Goal: Task Accomplishment & Management: Complete application form

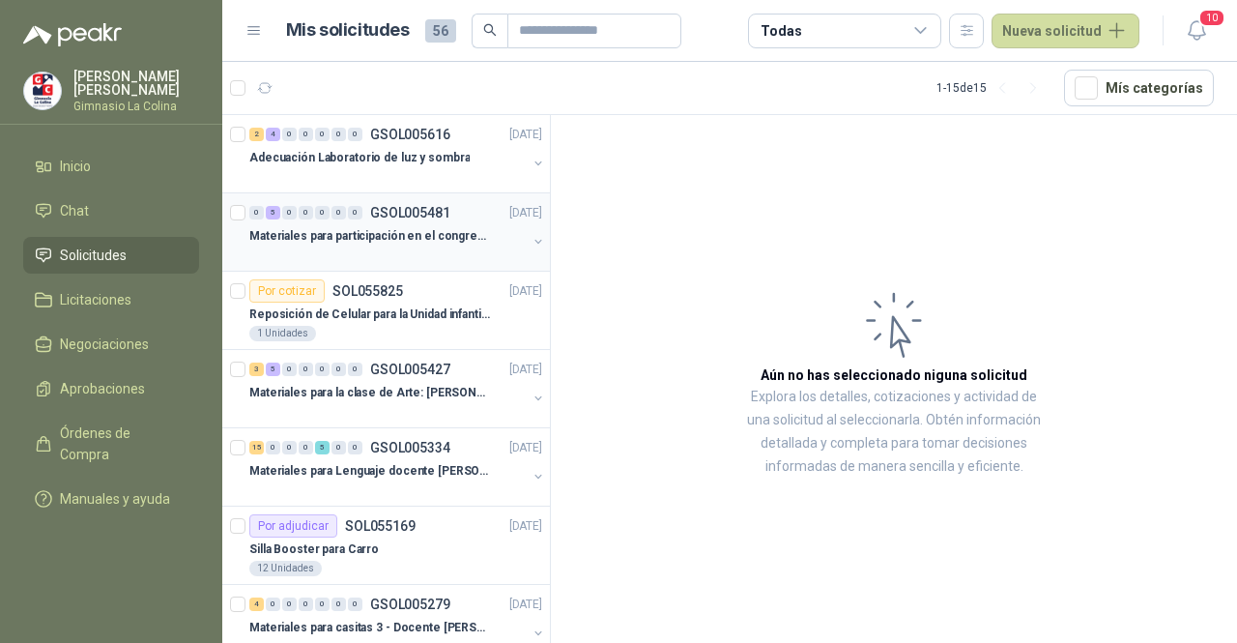
click at [412, 241] on p "Materiales para participación en el congreso, UI" at bounding box center [369, 236] width 241 height 18
click at [379, 465] on p "Materiales para Lenguaje docente [PERSON_NAME]" at bounding box center [369, 471] width 241 height 18
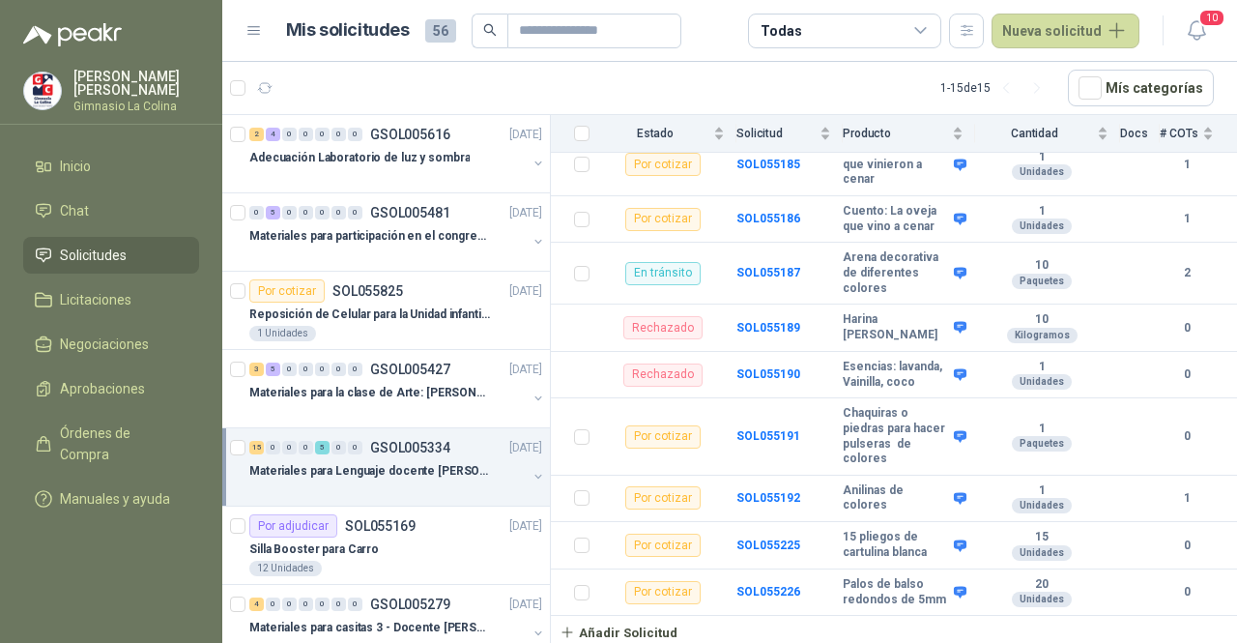
scroll to position [1193, 0]
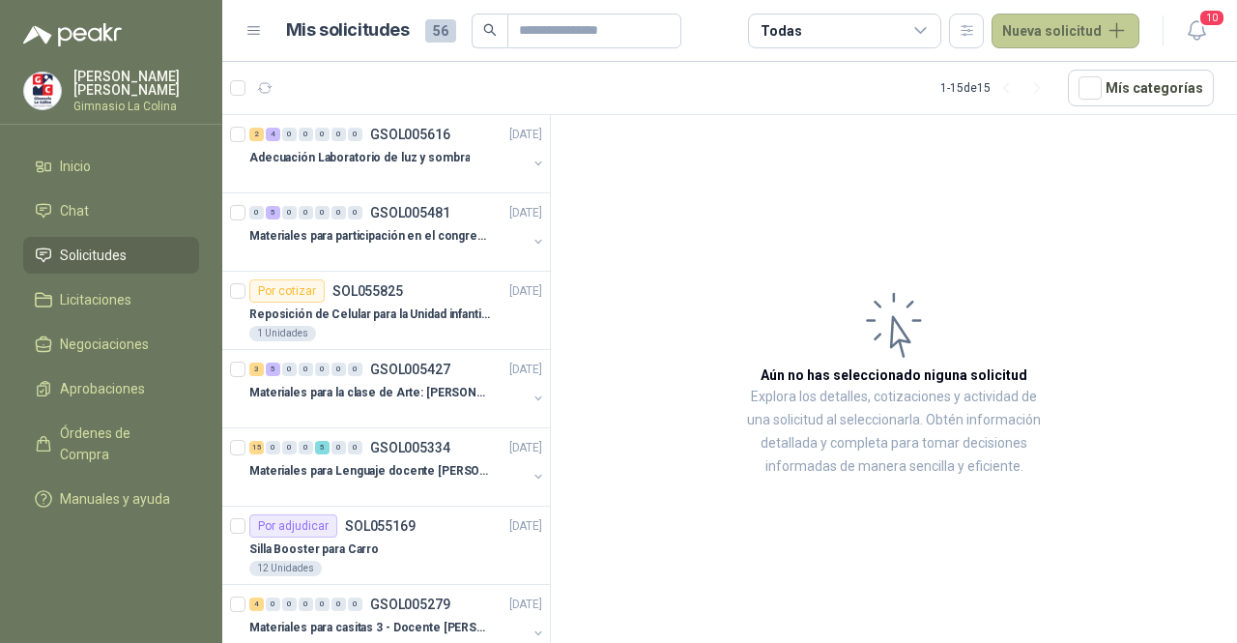
click at [1094, 34] on button "Nueva solicitud" at bounding box center [1066, 31] width 148 height 35
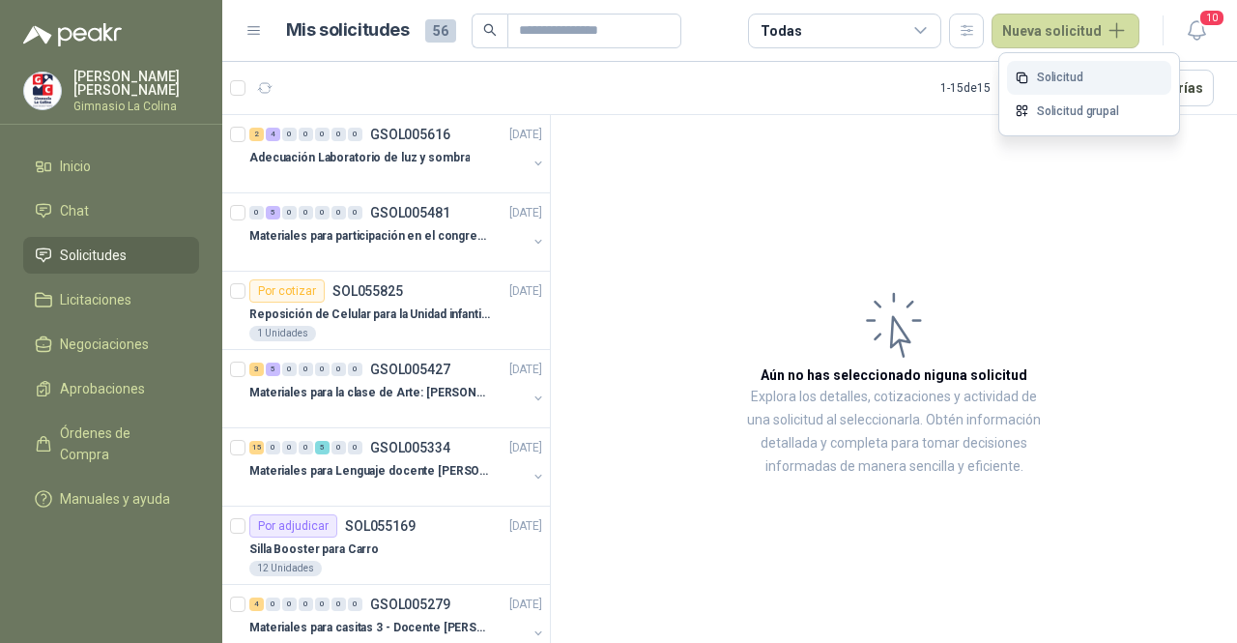
click at [1057, 76] on link "Solicitud" at bounding box center [1089, 78] width 164 height 34
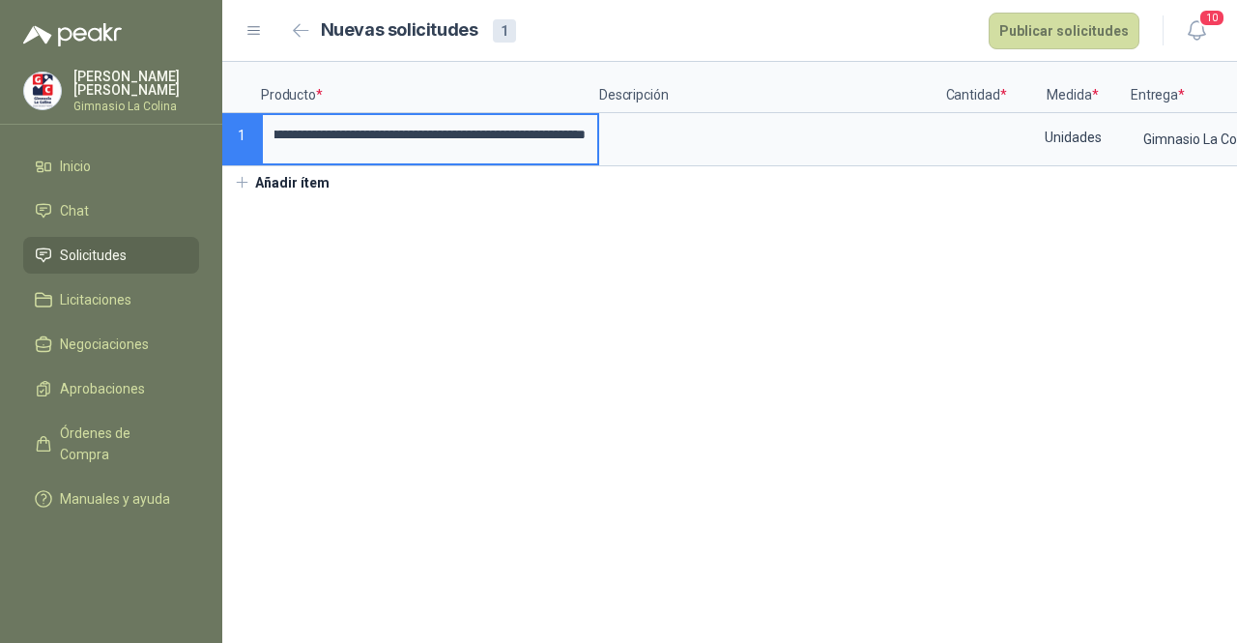
scroll to position [0, 83]
click at [323, 135] on input "**********" at bounding box center [430, 135] width 334 height 40
type input "**********"
click at [684, 148] on textarea at bounding box center [768, 137] width 334 height 44
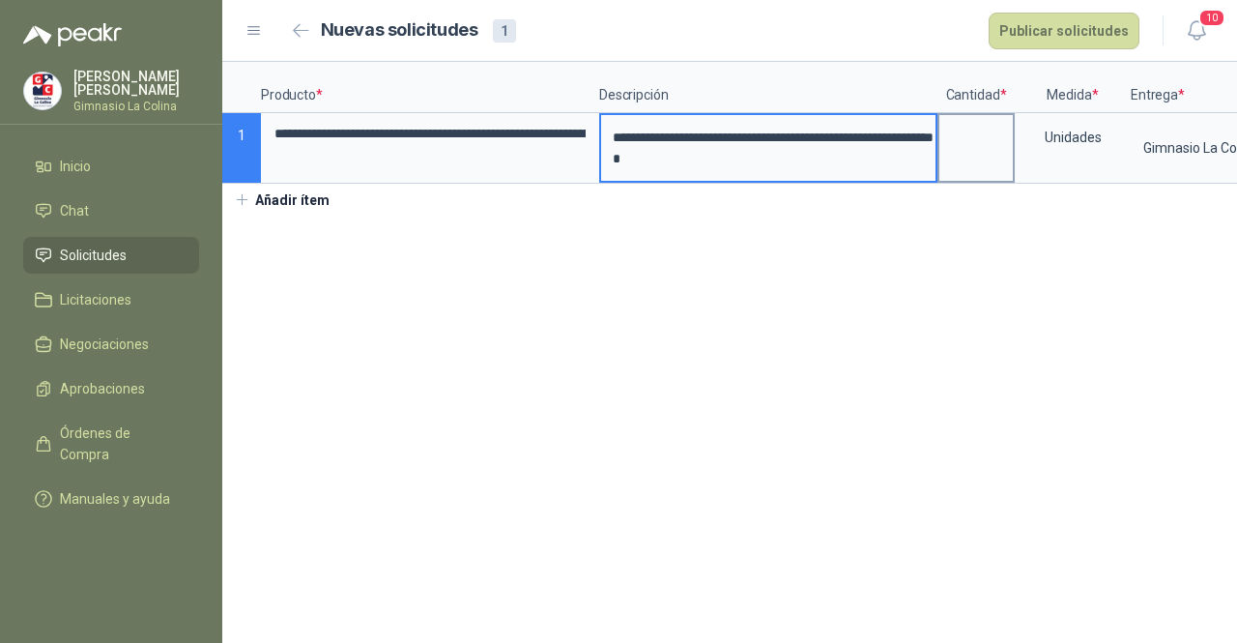
click at [960, 157] on label at bounding box center [975, 148] width 73 height 66
click at [960, 153] on input at bounding box center [975, 134] width 73 height 38
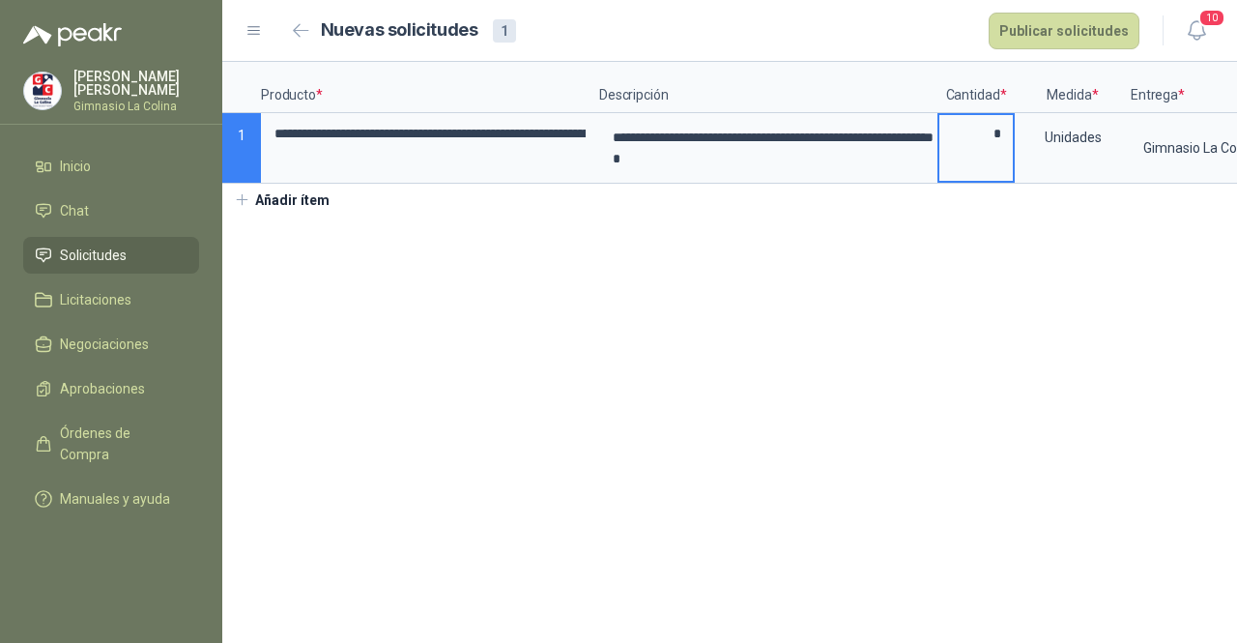
type input "*"
click at [955, 339] on section "**********" at bounding box center [729, 352] width 1015 height 581
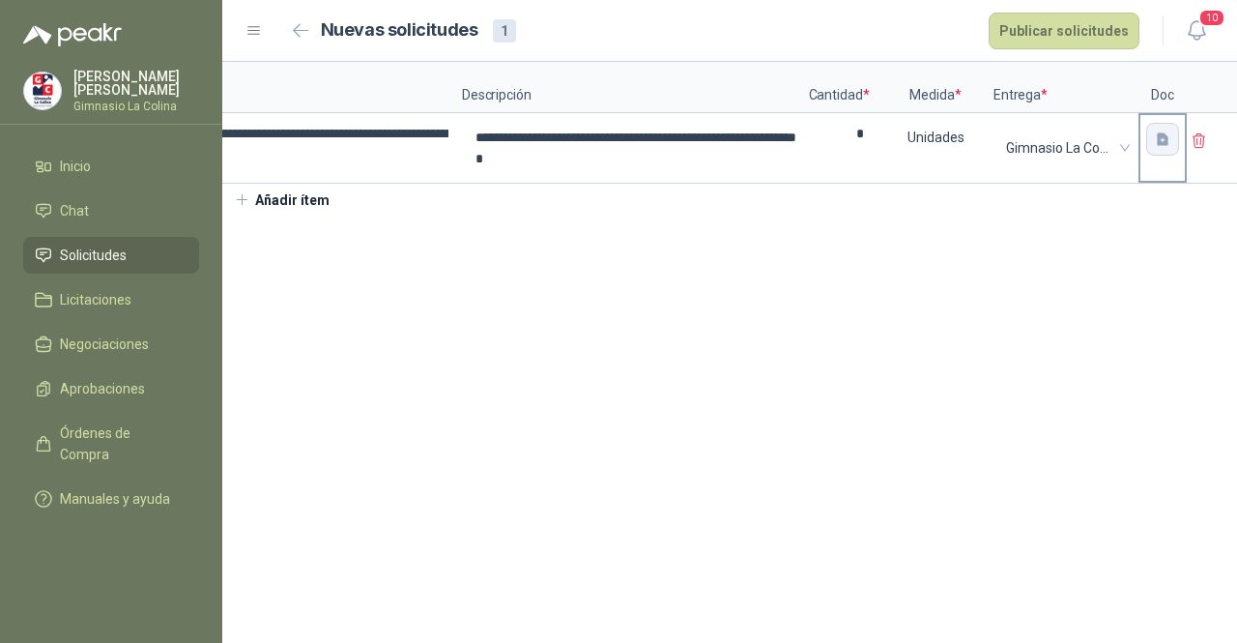
click at [1158, 134] on icon "button" at bounding box center [1163, 138] width 12 height 13
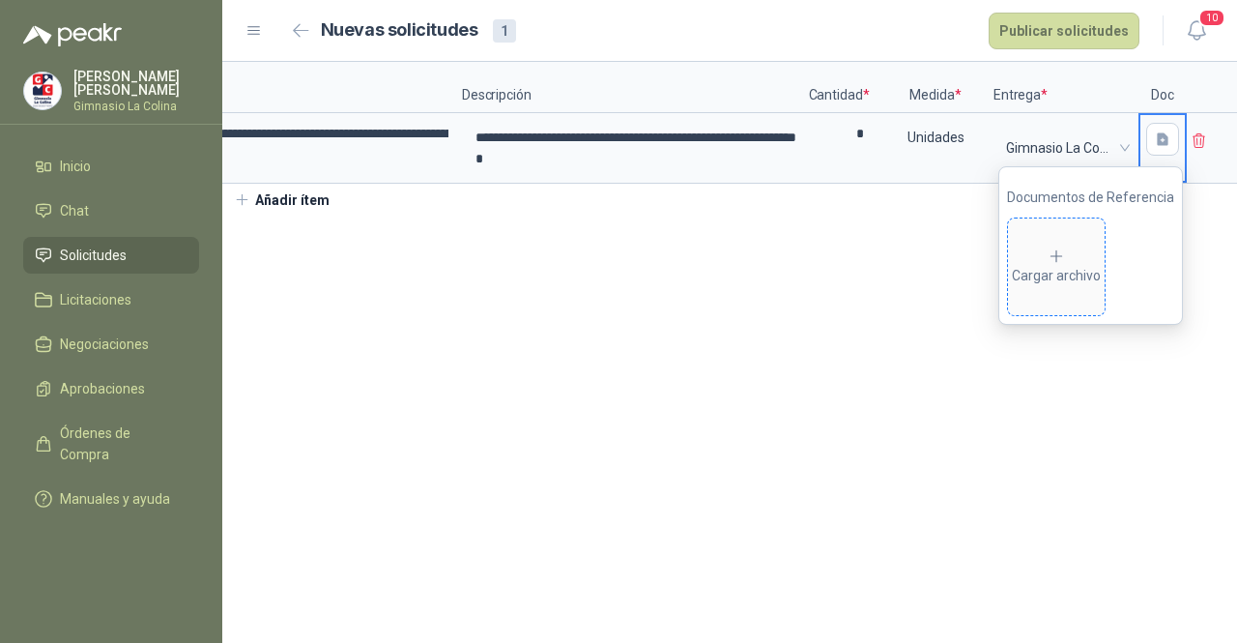
click at [1077, 266] on div "Cargar archivo" at bounding box center [1056, 266] width 89 height 39
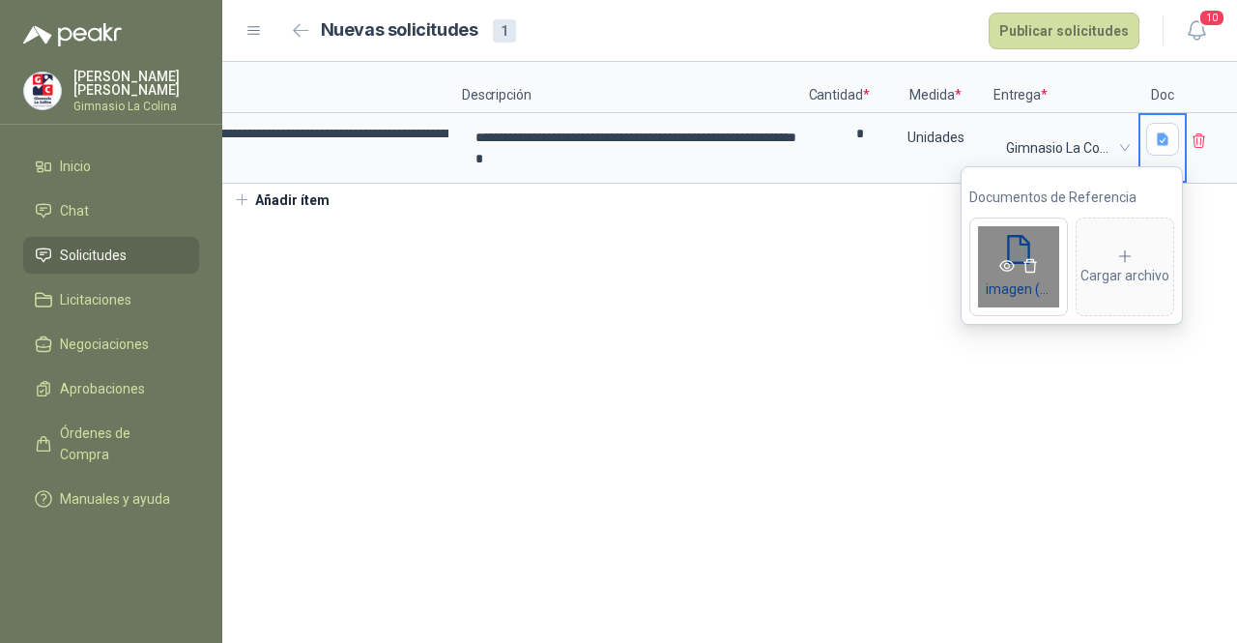
click at [1013, 267] on icon "eye" at bounding box center [1006, 266] width 15 height 12
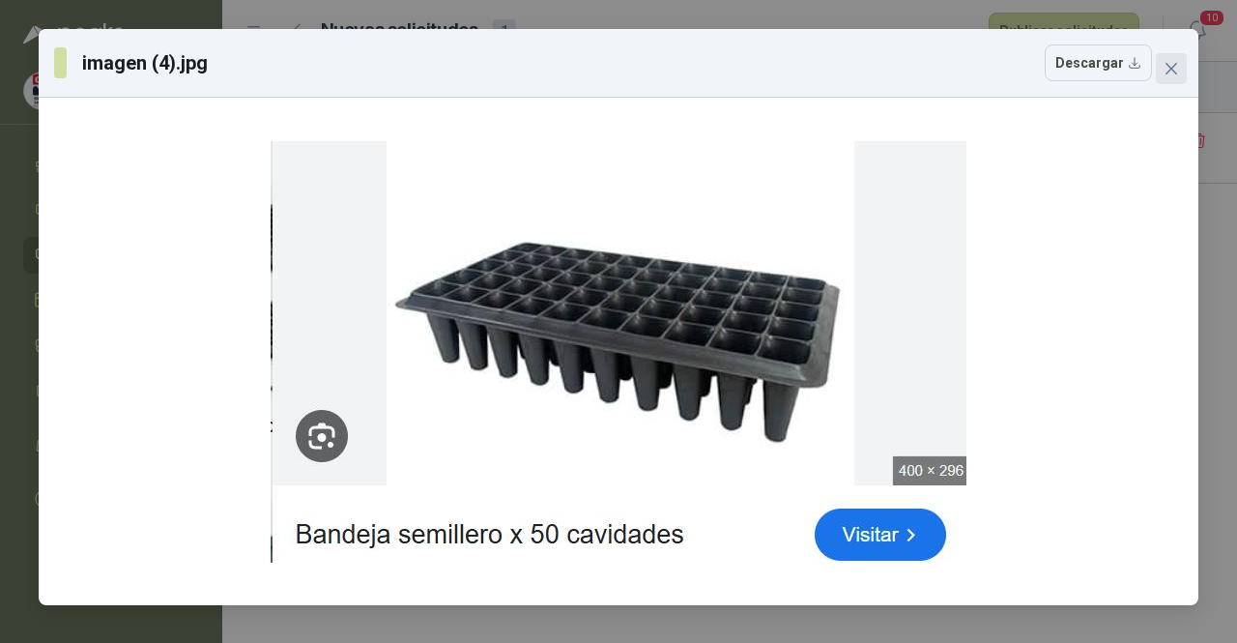
drag, startPoint x: 1174, startPoint y: 72, endPoint x: 1106, endPoint y: 175, distance: 123.3
click at [1173, 72] on icon "close" at bounding box center [1171, 68] width 15 height 15
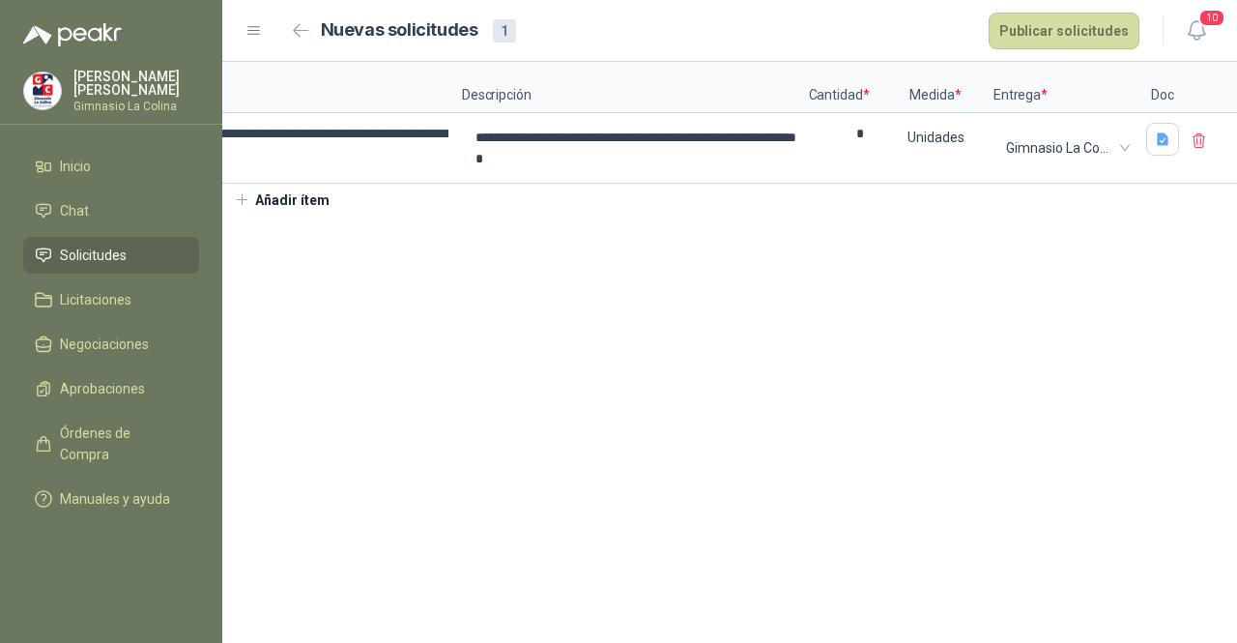
click at [1023, 409] on section "**********" at bounding box center [729, 352] width 1015 height 581
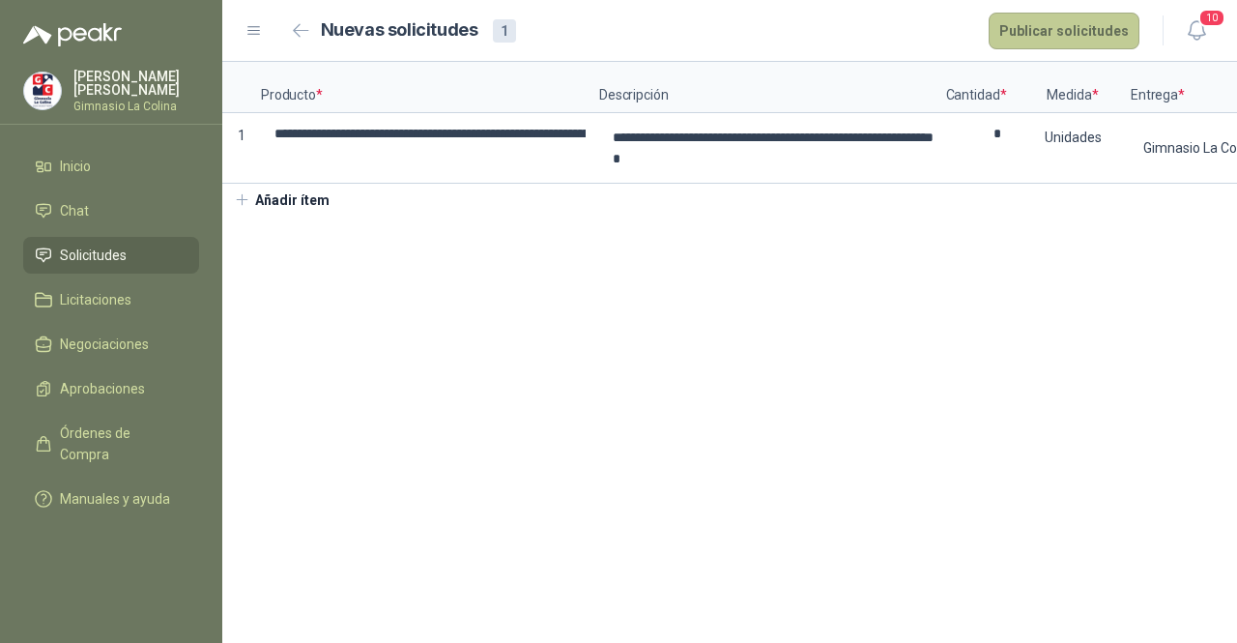
click at [1067, 22] on button "Publicar solicitudes" at bounding box center [1064, 31] width 151 height 37
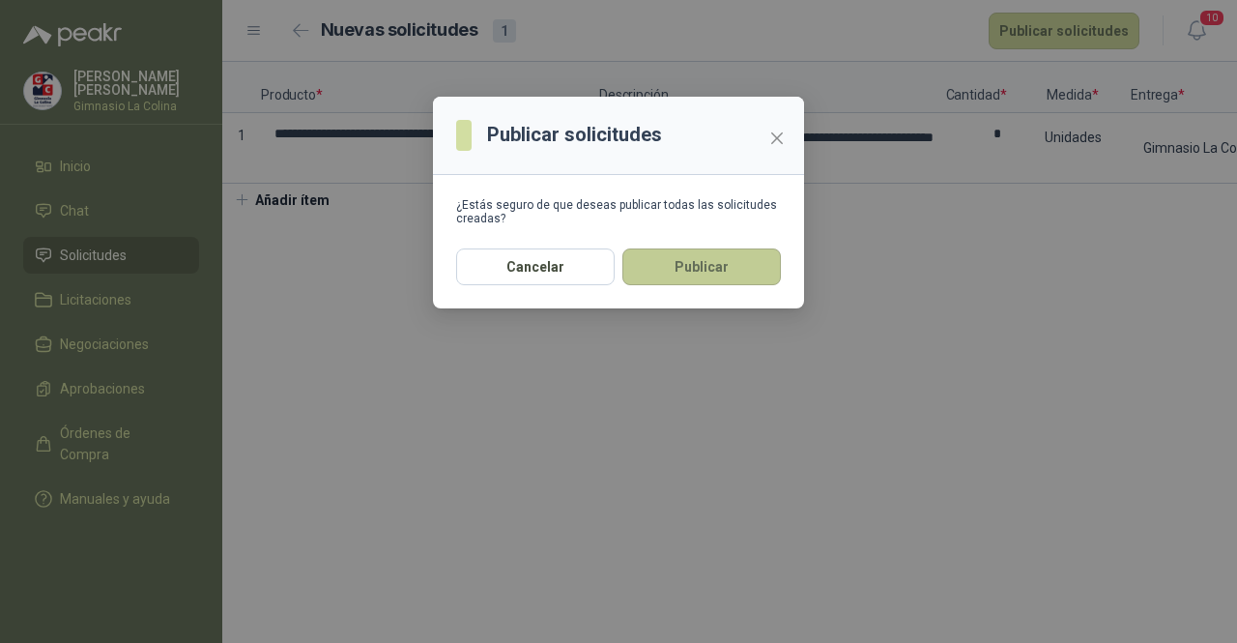
click at [680, 273] on button "Publicar" at bounding box center [701, 266] width 159 height 37
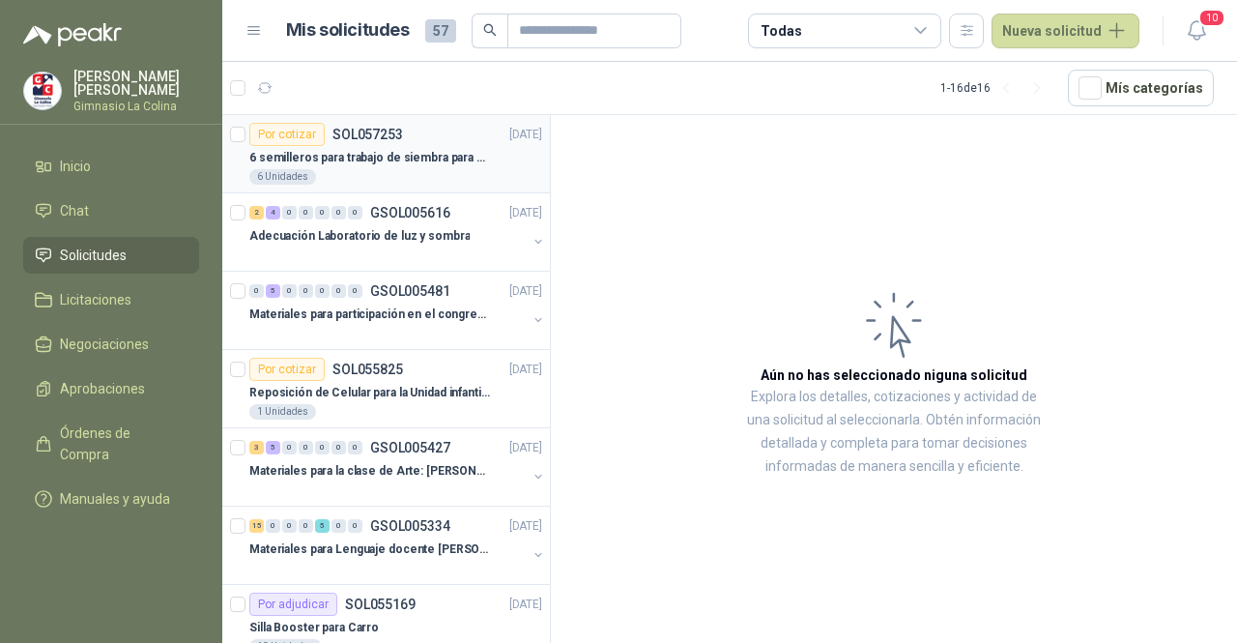
click at [428, 163] on p "6 semilleros para trabajo de siembra para estudiantes de la granja" at bounding box center [369, 158] width 241 height 18
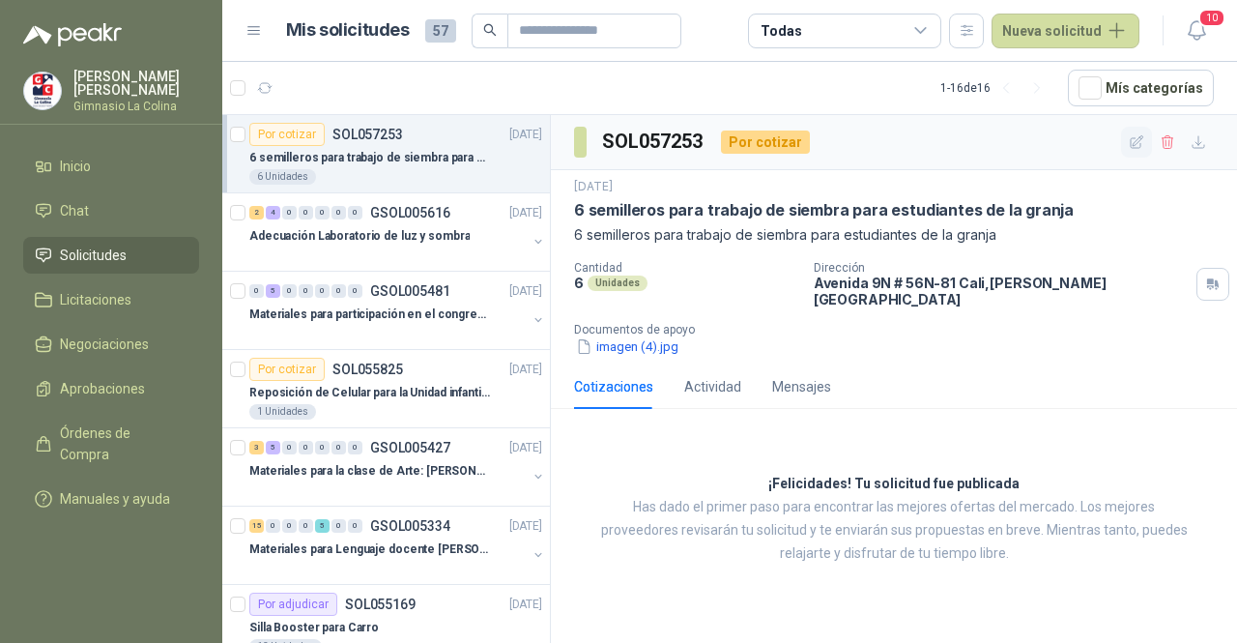
click at [1135, 137] on icon "button" at bounding box center [1137, 141] width 13 height 13
type input "**********"
type textarea "**********"
type input "*"
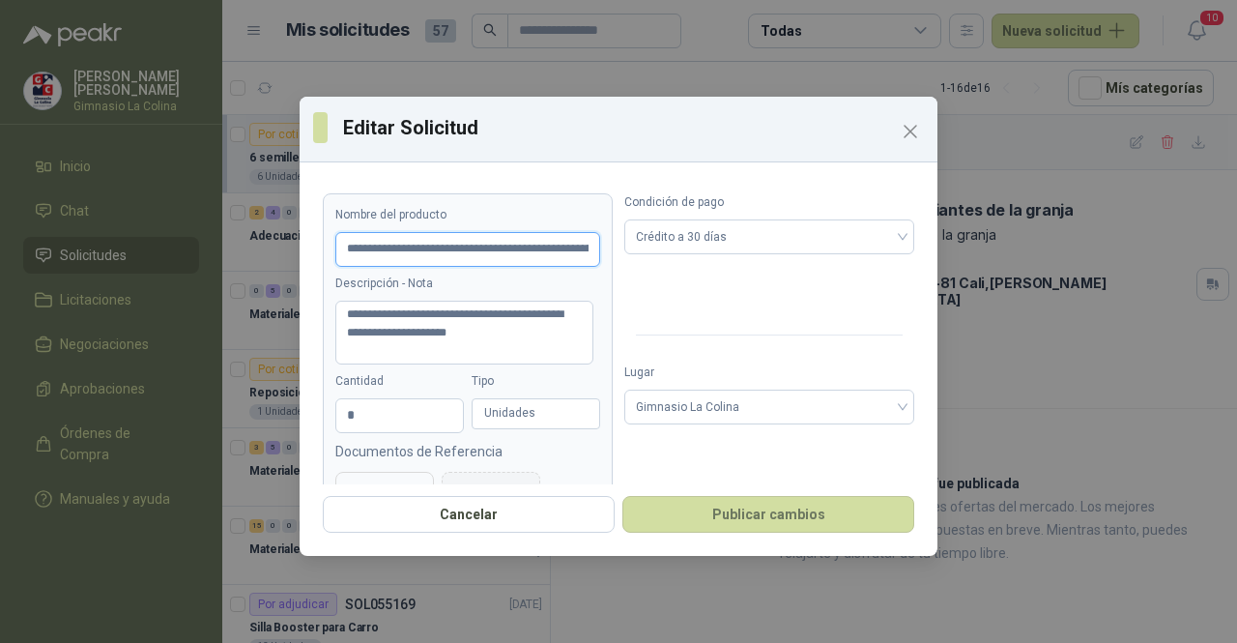
click at [548, 250] on input "**********" at bounding box center [467, 249] width 265 height 35
type input "**********"
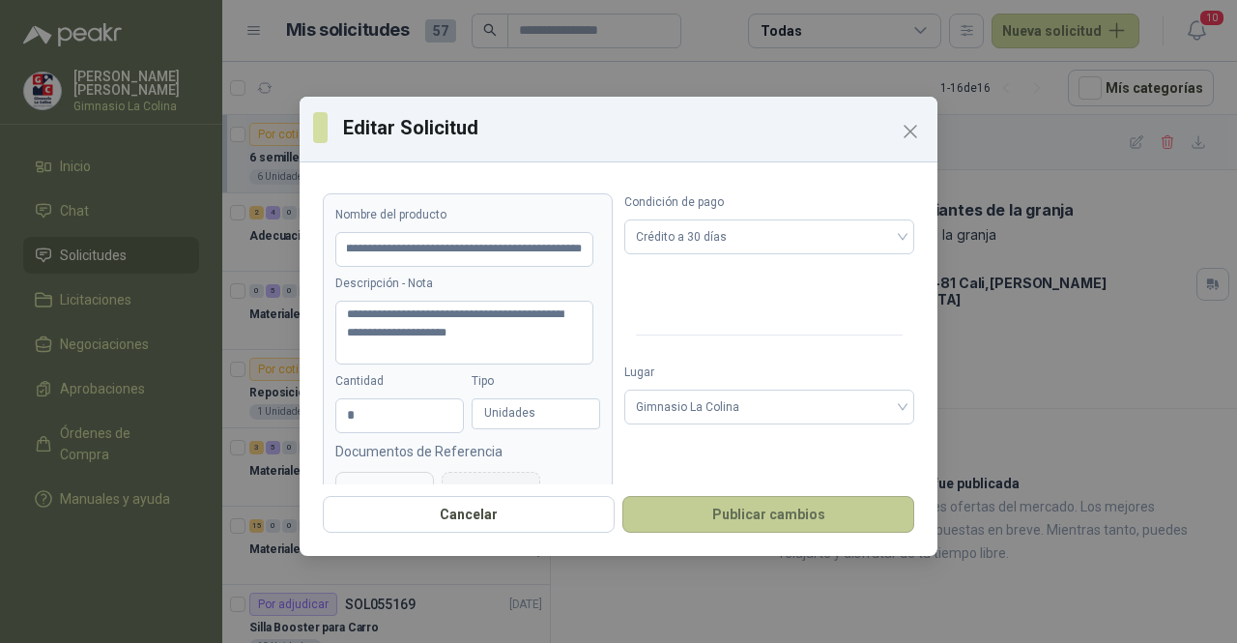
click at [735, 509] on button "Publicar cambios" at bounding box center [768, 514] width 292 height 37
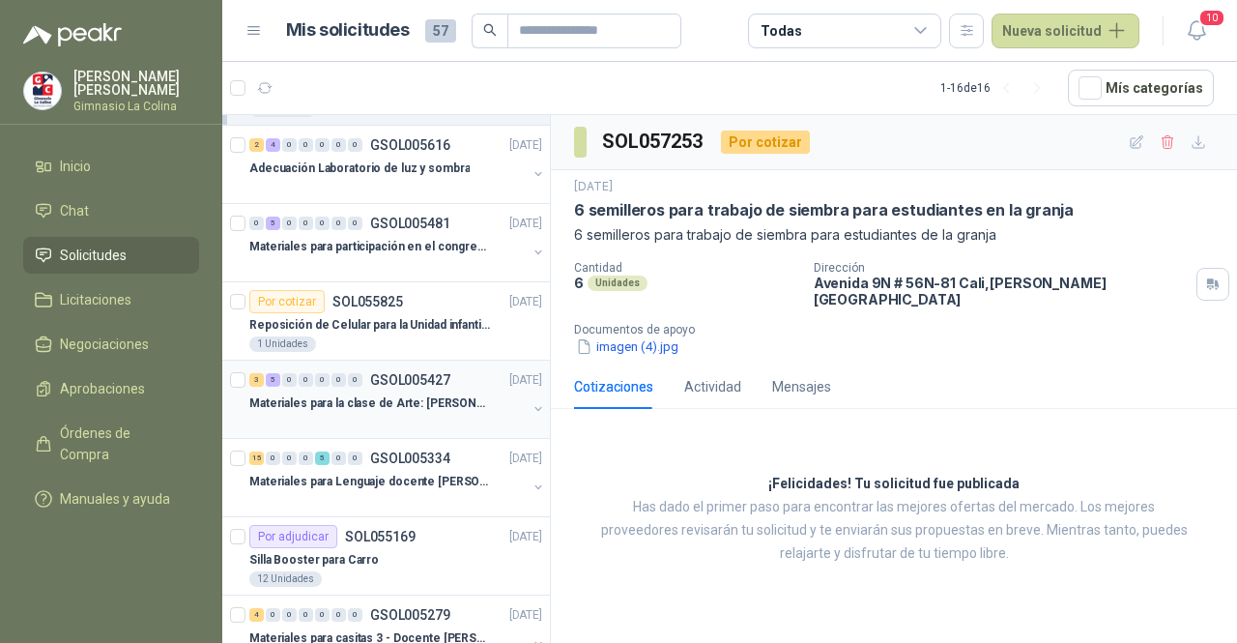
scroll to position [97, 0]
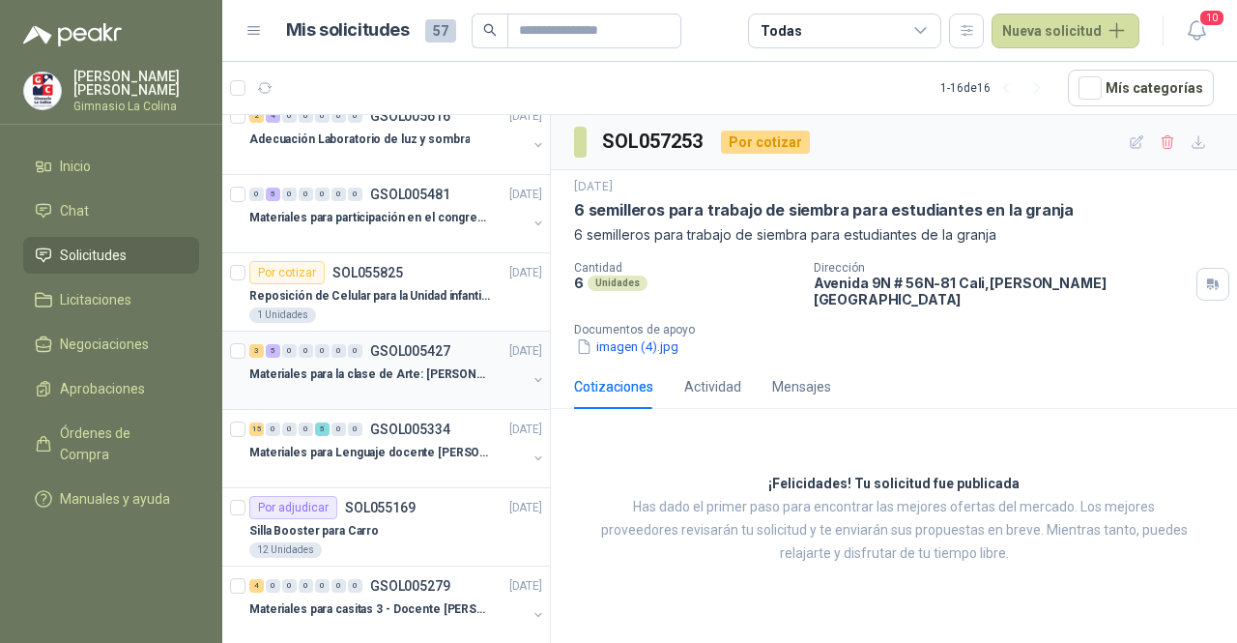
click at [457, 369] on p "Materiales para la clase de Arte: [PERSON_NAME]" at bounding box center [369, 374] width 241 height 18
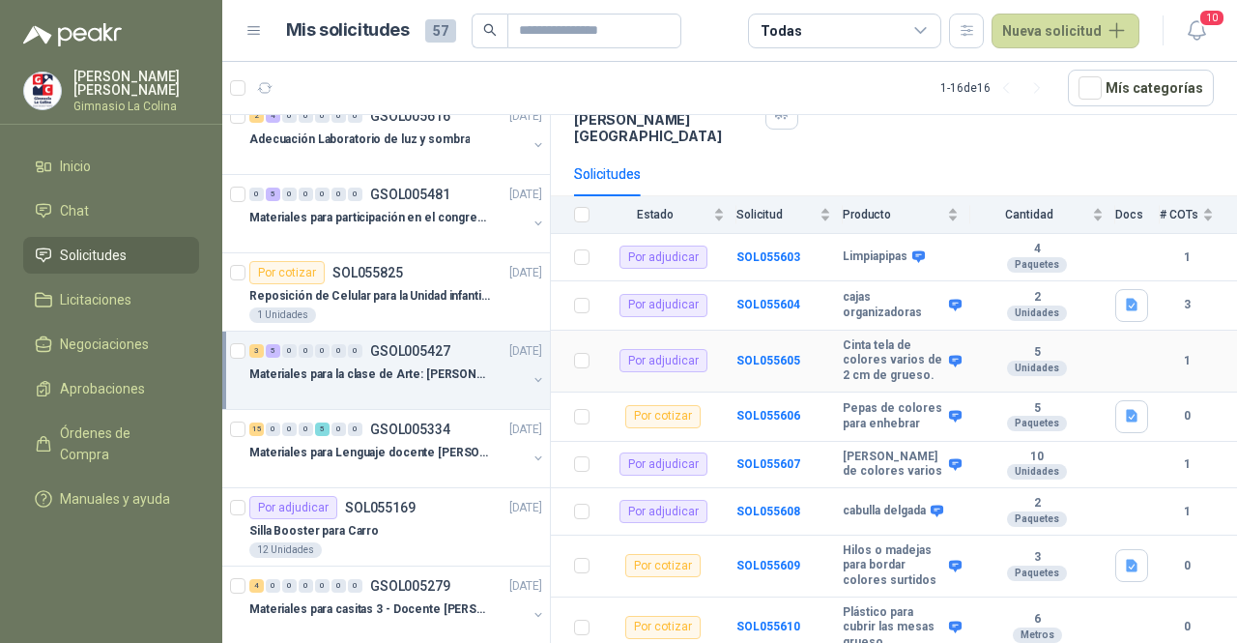
scroll to position [207, 0]
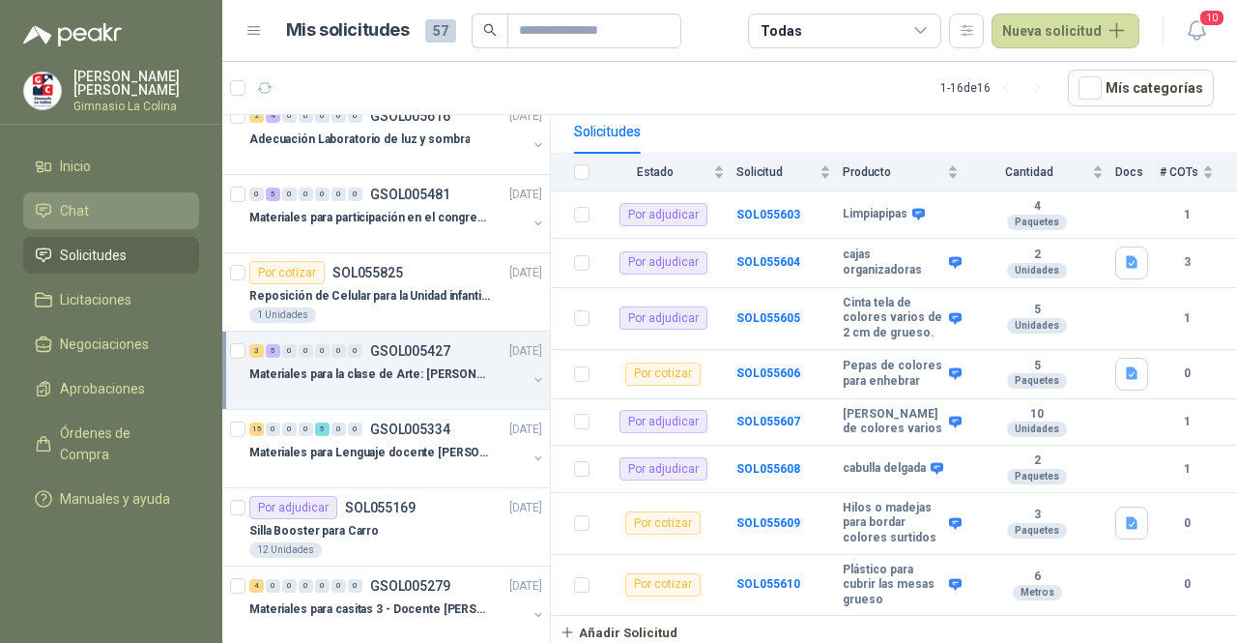
click at [73, 214] on span "Chat" at bounding box center [74, 210] width 29 height 21
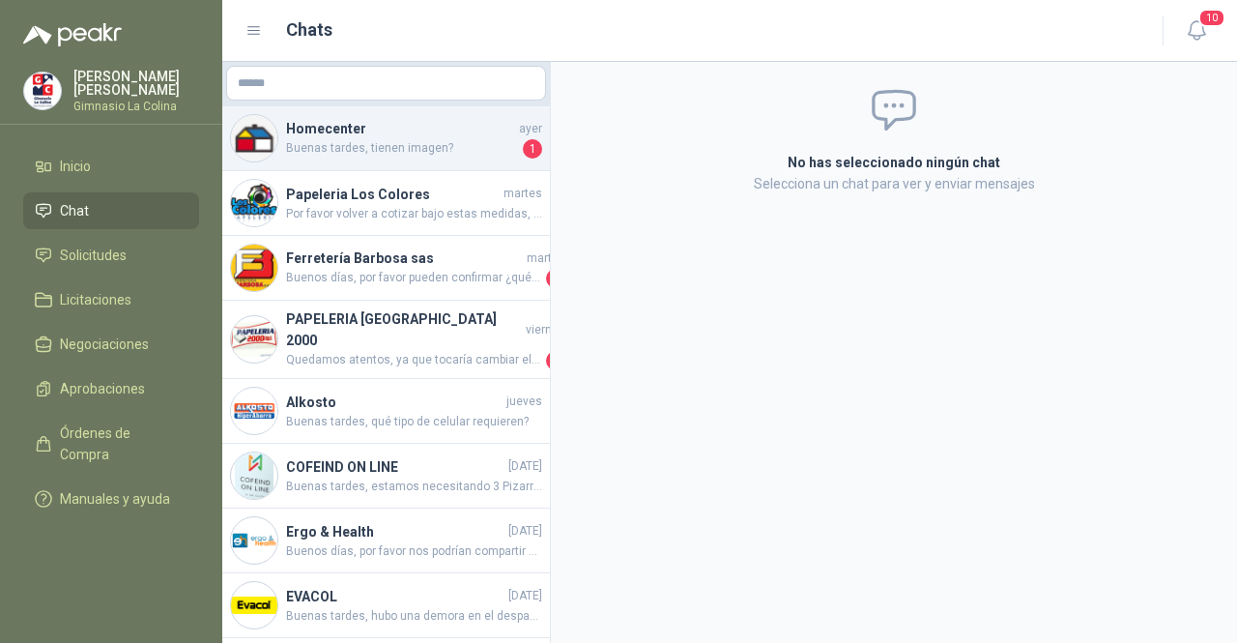
click at [382, 154] on span "Buenas tardes, tienen imagen?" at bounding box center [402, 148] width 233 height 19
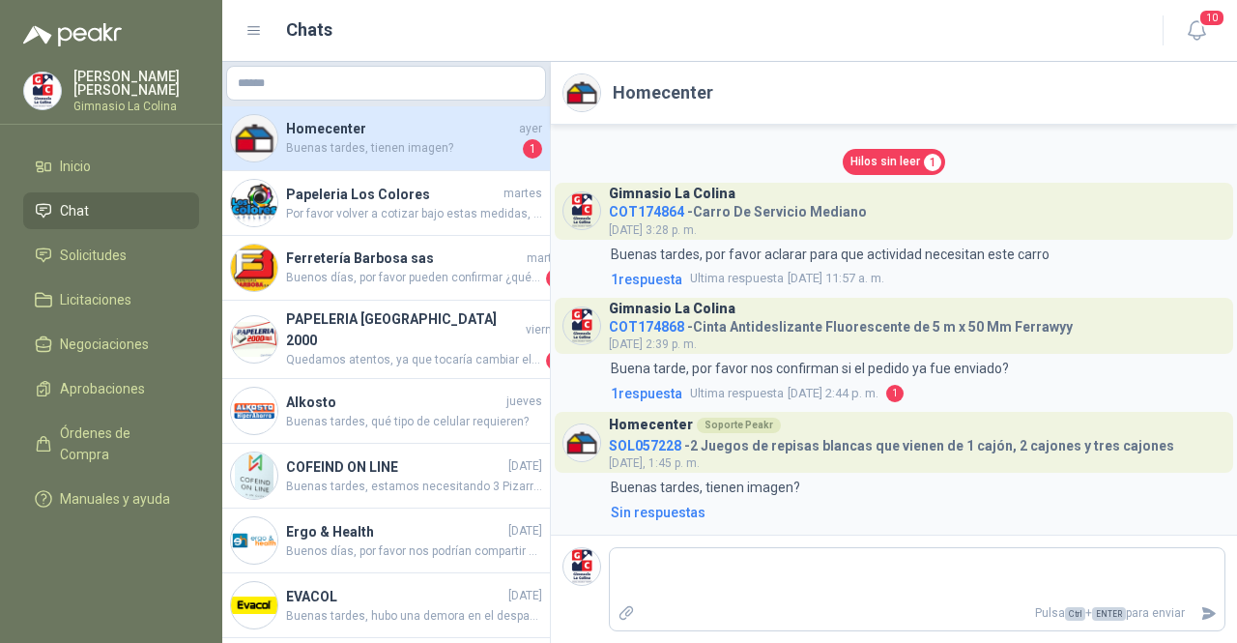
click at [881, 455] on div "Homecenter Soporte Peakr SOL057228 - 2 Juegos de repisas blancas que vienen de …" at bounding box center [891, 442] width 565 height 61
click at [887, 449] on h4 "SOL057228 - 2 Juegos de repisas blancas que vienen de 1 cajón, 2 cajones y tres…" at bounding box center [891, 442] width 565 height 18
click at [721, 425] on div "Soporte Peakr" at bounding box center [739, 425] width 84 height 15
click at [655, 429] on h3 "Homecenter" at bounding box center [651, 424] width 84 height 11
click at [725, 328] on h4 "COT174868 - Cinta Antideslizante Fluorescente de 5 m x 50 Mm Ferrawyy" at bounding box center [841, 323] width 464 height 18
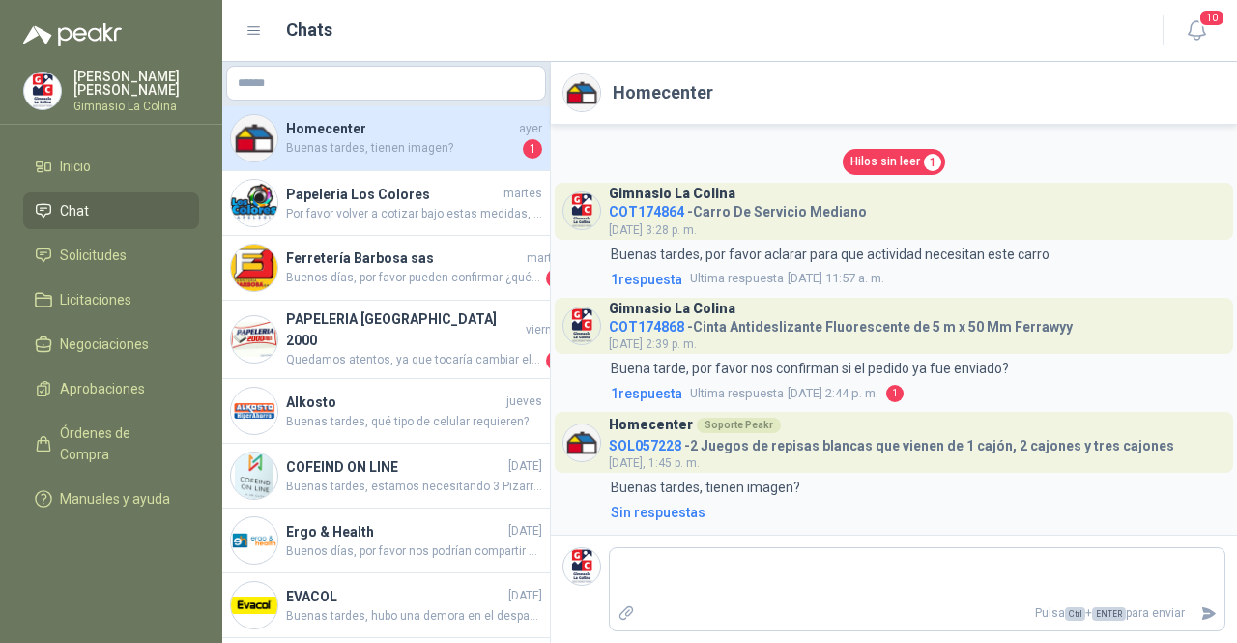
click at [764, 328] on h4 "COT174868 - Cinta Antideslizante Fluorescente de 5 m x 50 Mm Ferrawyy" at bounding box center [841, 323] width 464 height 18
click at [754, 217] on h4 "COT174864 - Carro De Servicio Mediano" at bounding box center [738, 208] width 258 height 18
click at [110, 261] on span "Solicitudes" at bounding box center [93, 255] width 67 height 21
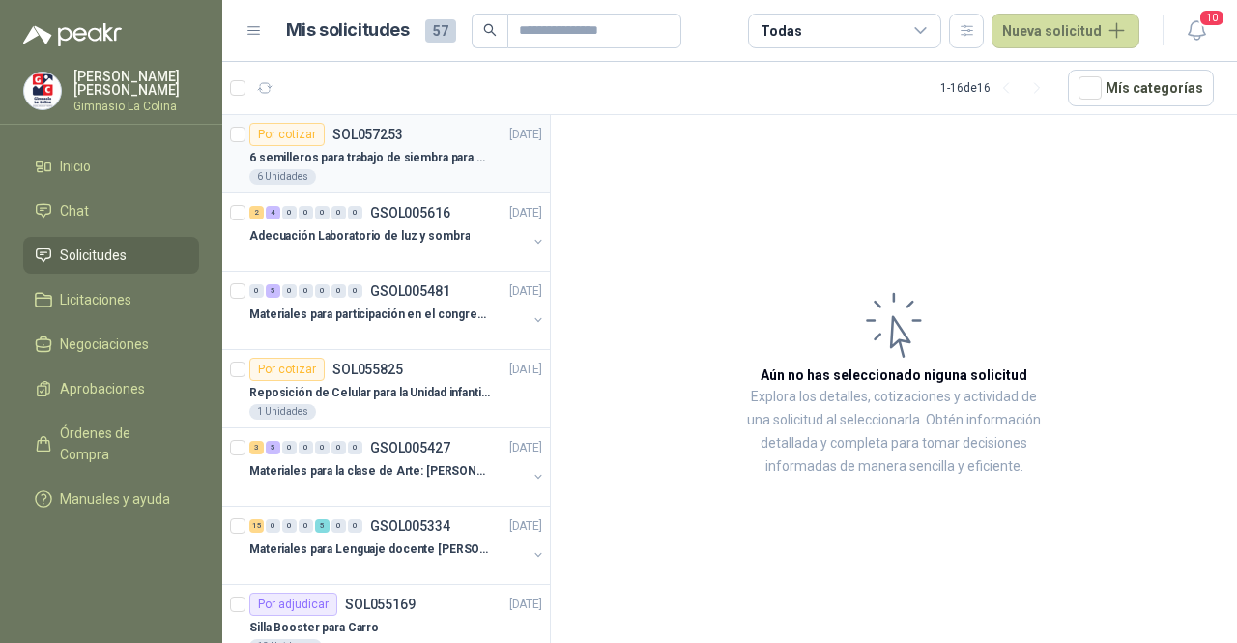
click at [378, 161] on p "6 semilleros para trabajo de siembra para estudiantes en la granja" at bounding box center [369, 158] width 241 height 18
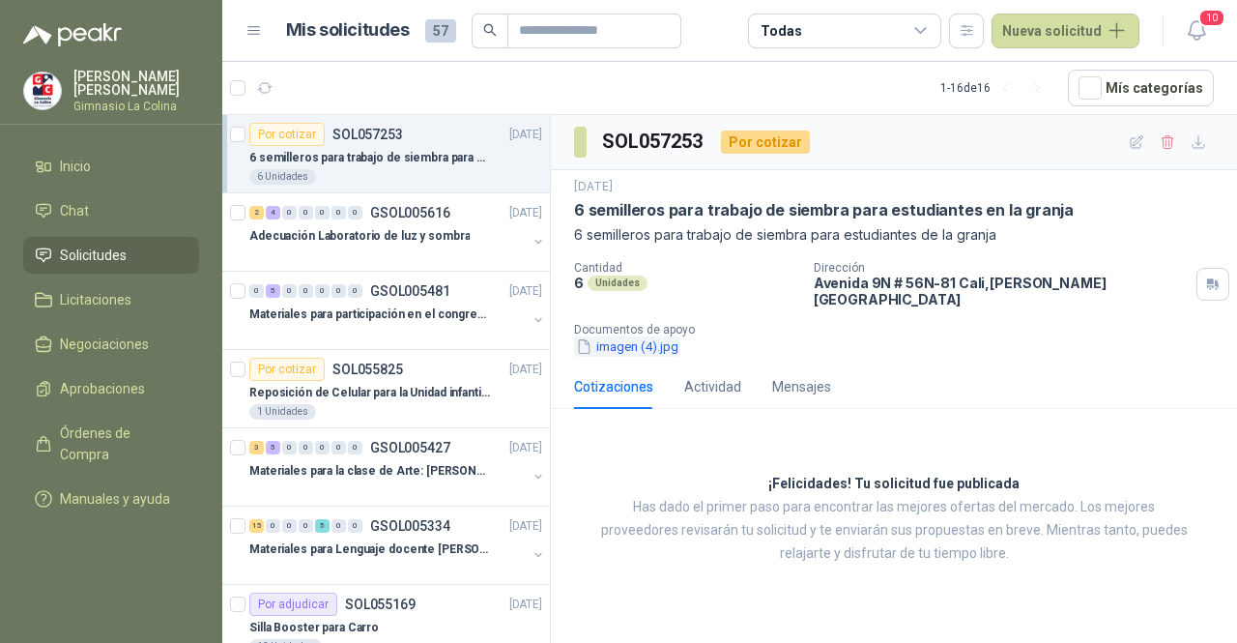
click at [599, 336] on button "imagen (4).jpg" at bounding box center [627, 346] width 106 height 20
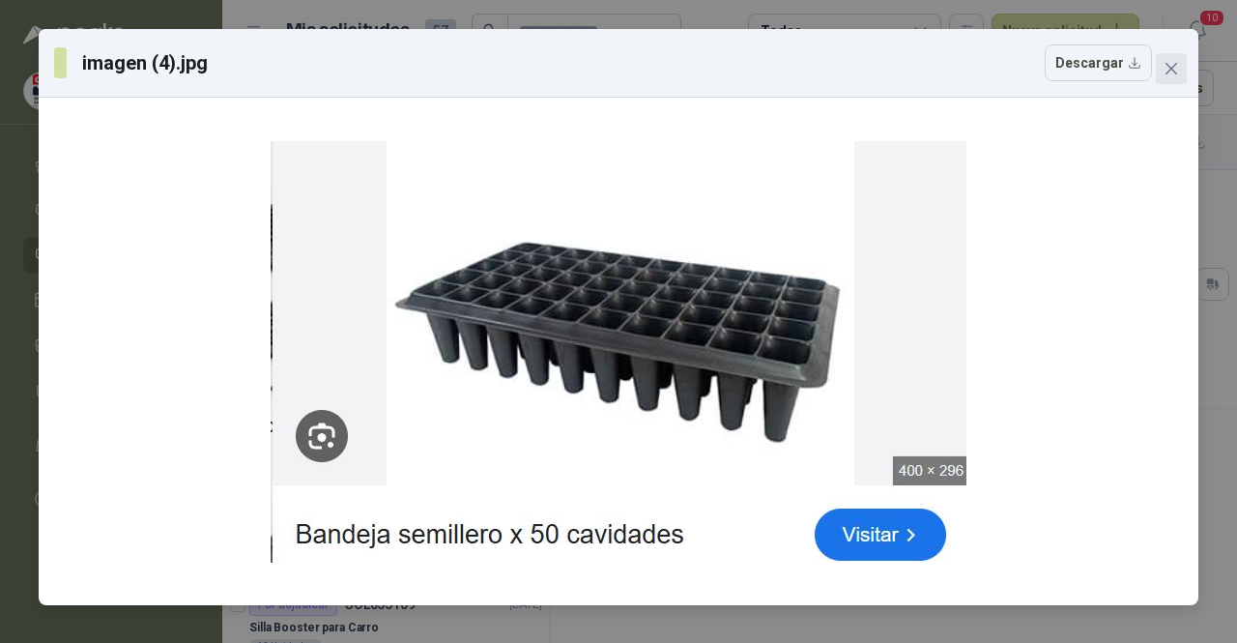
click at [1170, 65] on icon "close" at bounding box center [1171, 68] width 15 height 15
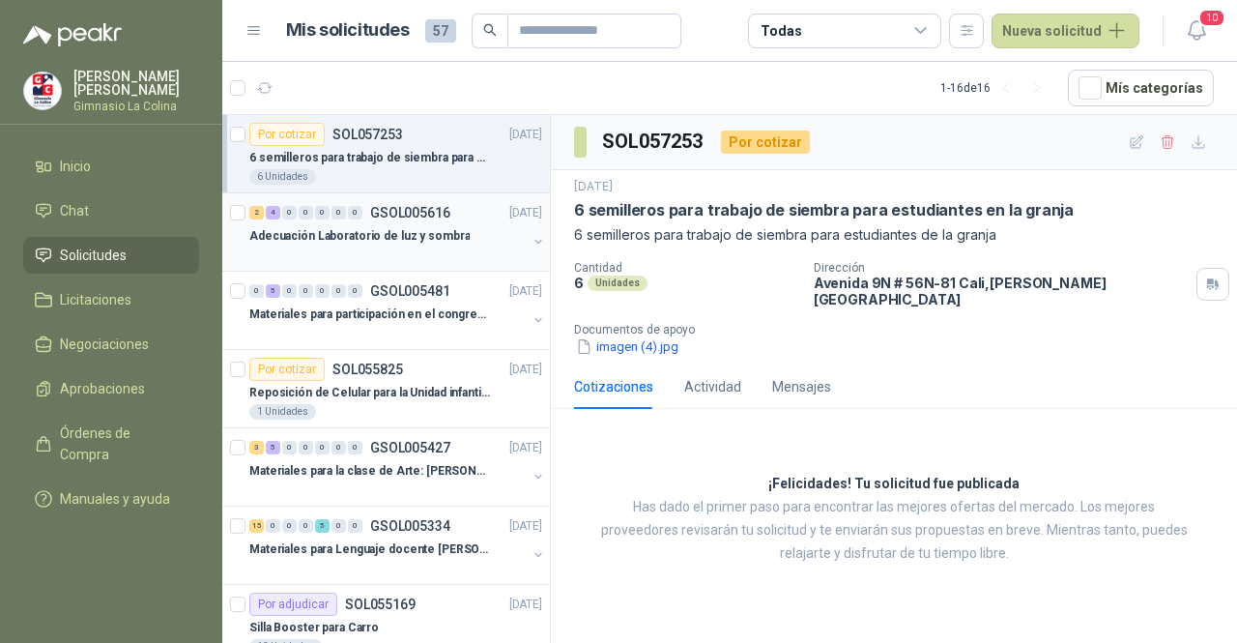
click at [398, 243] on p "Adecuación Laboratorio de luz y sombra" at bounding box center [359, 236] width 220 height 18
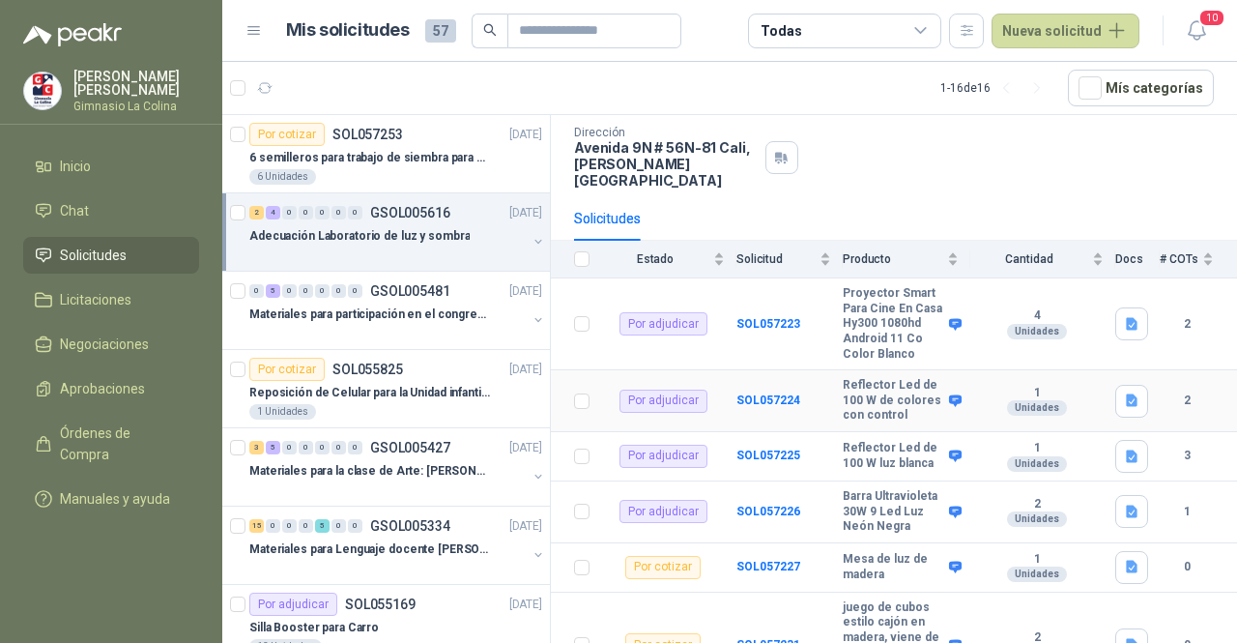
scroll to position [247, 0]
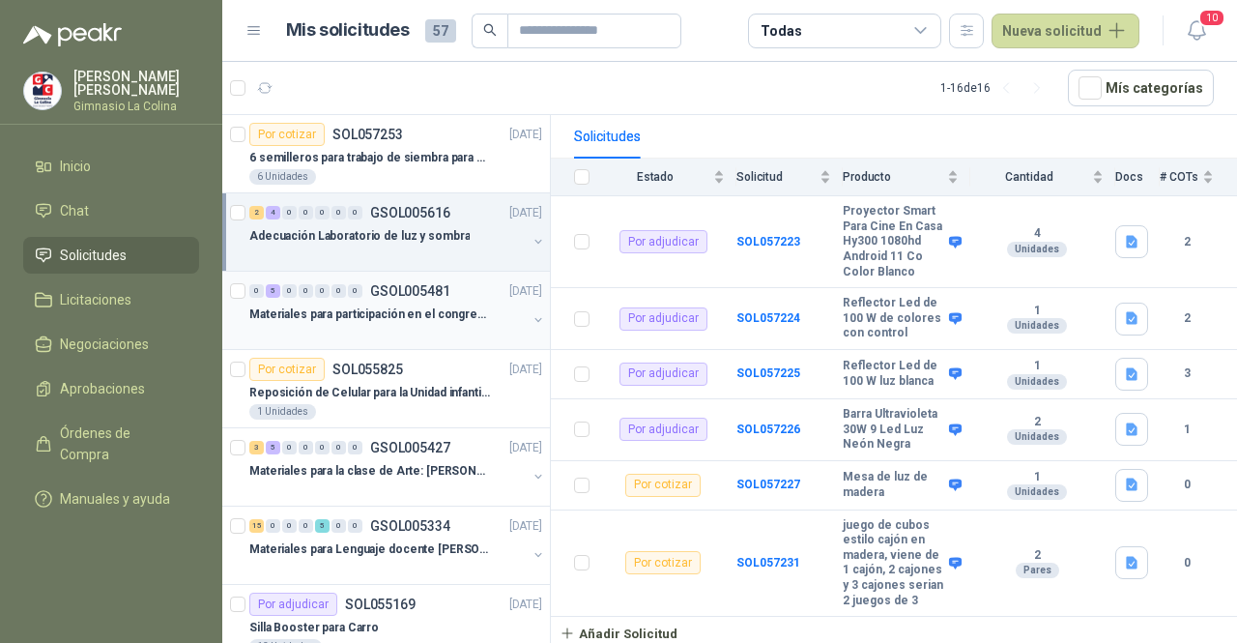
click at [379, 297] on div "0 5 0 0 0 0 0 GSOL005481 [DATE]" at bounding box center [397, 290] width 297 height 23
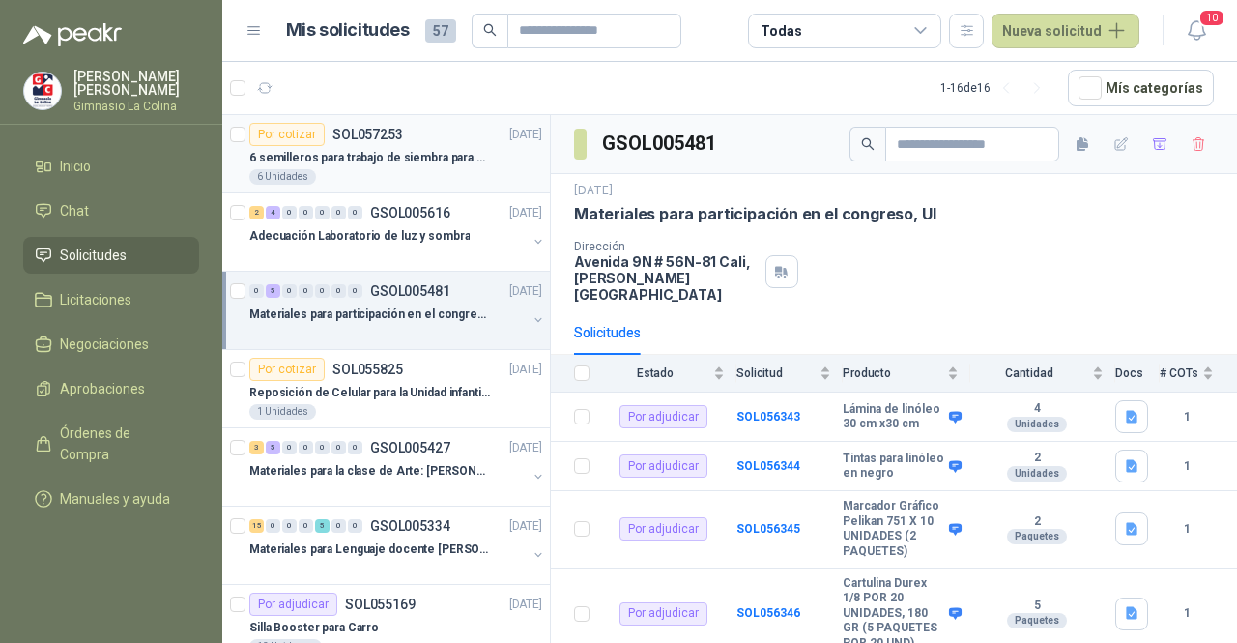
click at [389, 143] on div "Por cotizar SOL057253" at bounding box center [326, 134] width 154 height 23
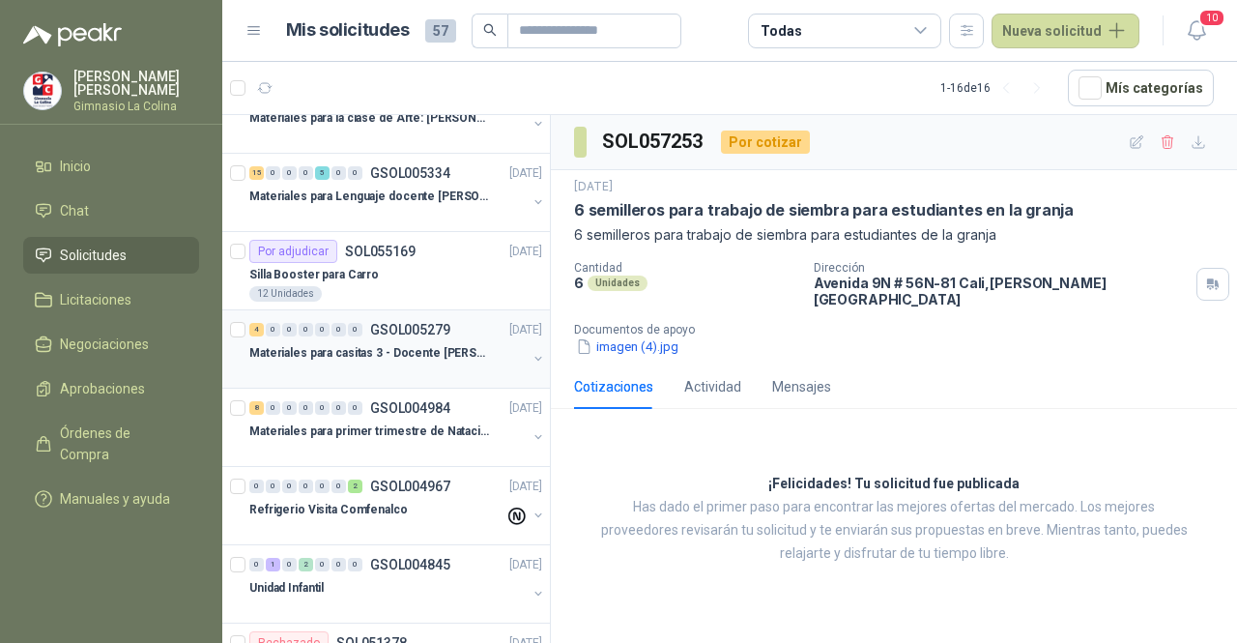
scroll to position [256, 0]
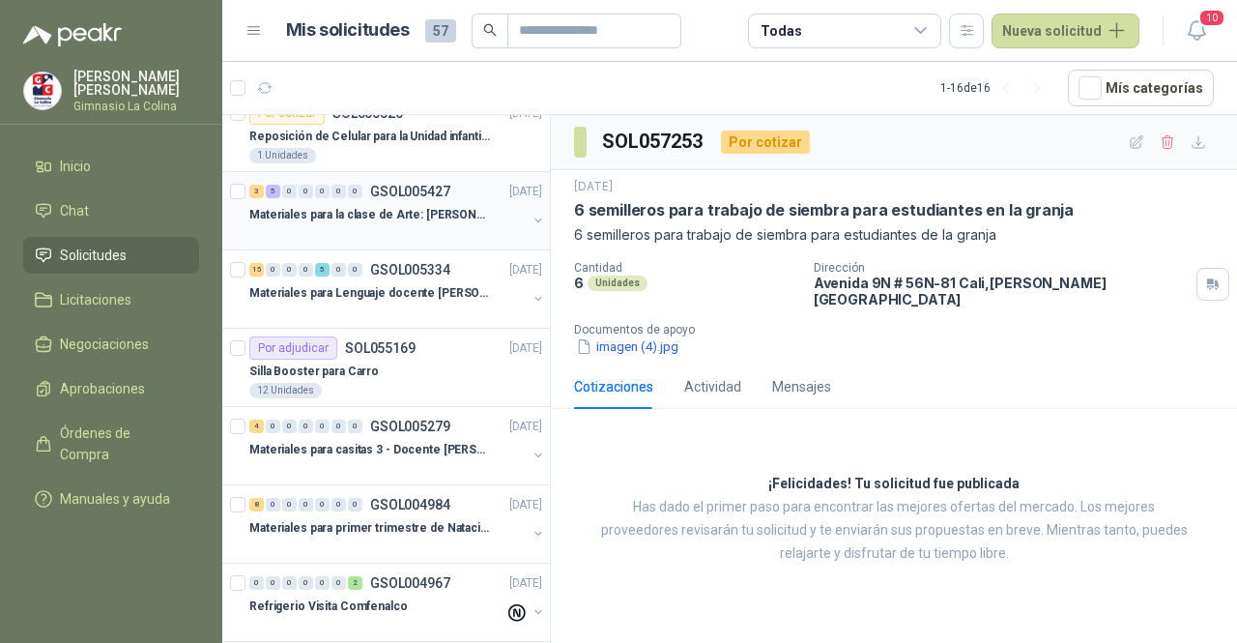
click at [417, 212] on p "Materiales para la clase de Arte: [PERSON_NAME]" at bounding box center [369, 215] width 241 height 18
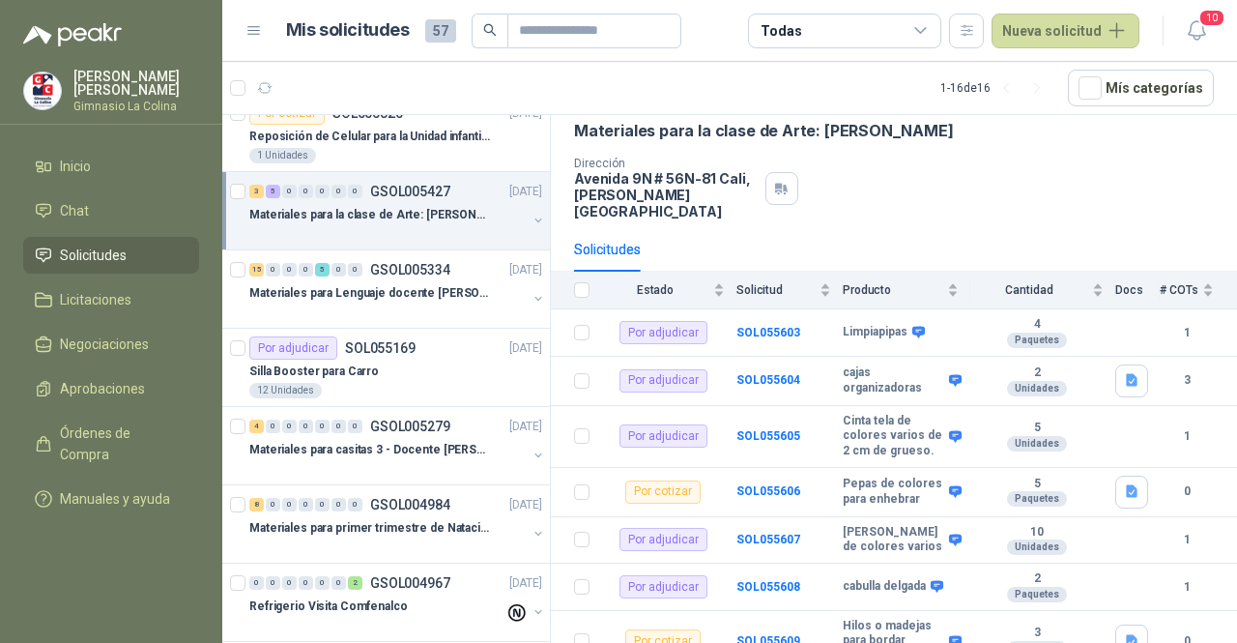
scroll to position [25, 0]
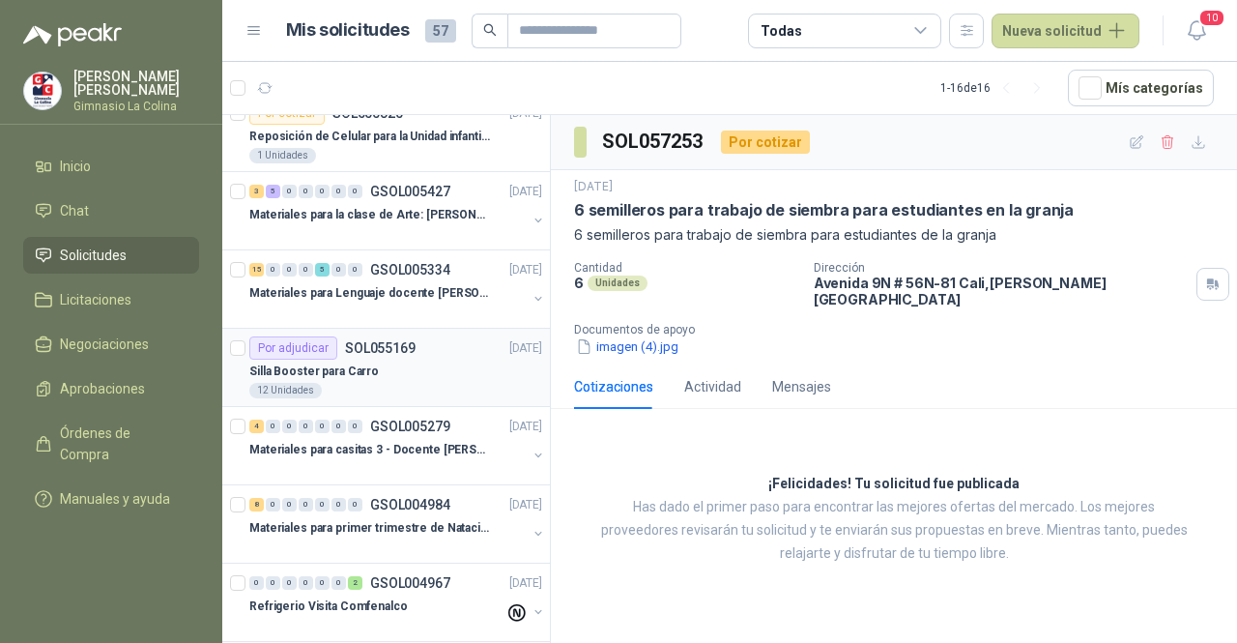
click at [305, 365] on p "Silla Booster para Carro" at bounding box center [314, 371] width 130 height 18
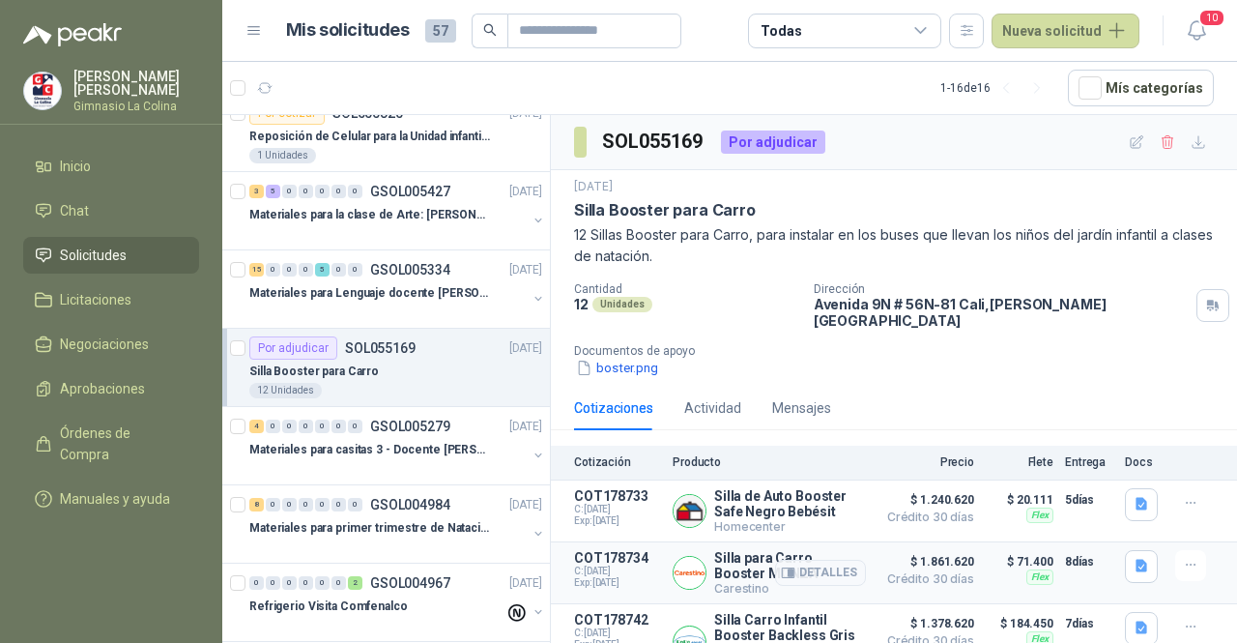
scroll to position [17, 0]
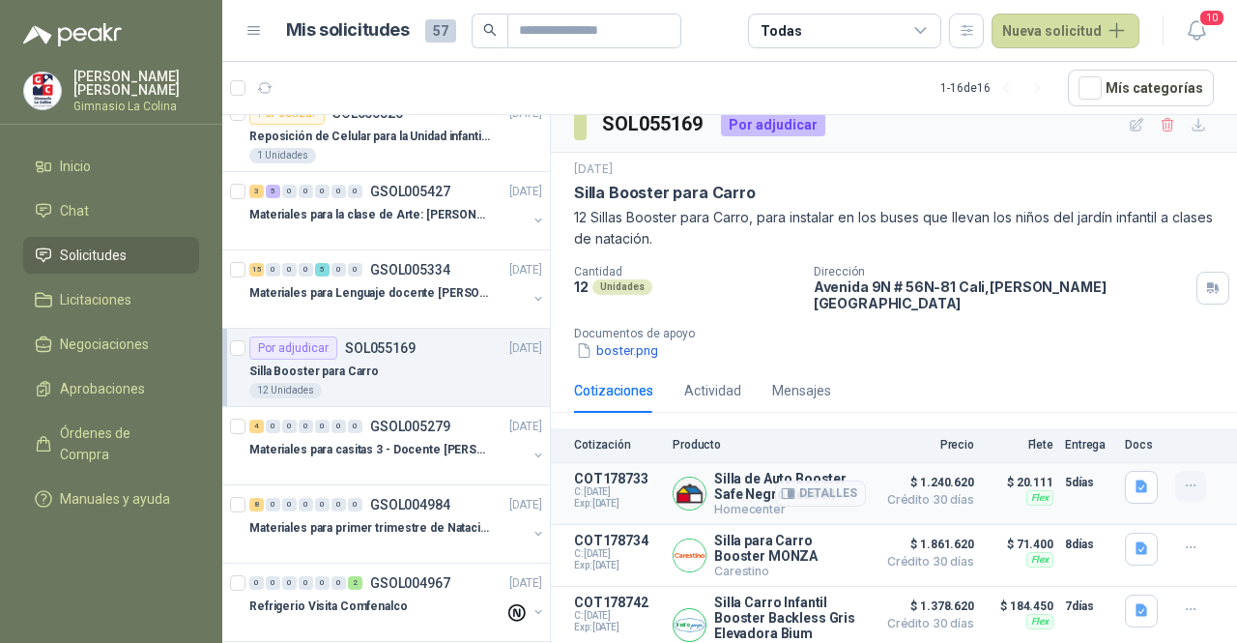
click at [1175, 476] on button "button" at bounding box center [1190, 486] width 31 height 31
click at [941, 340] on div "boster.png" at bounding box center [901, 350] width 655 height 20
click at [407, 209] on p "Materiales para la clase de Arte: [PERSON_NAME]" at bounding box center [369, 215] width 241 height 18
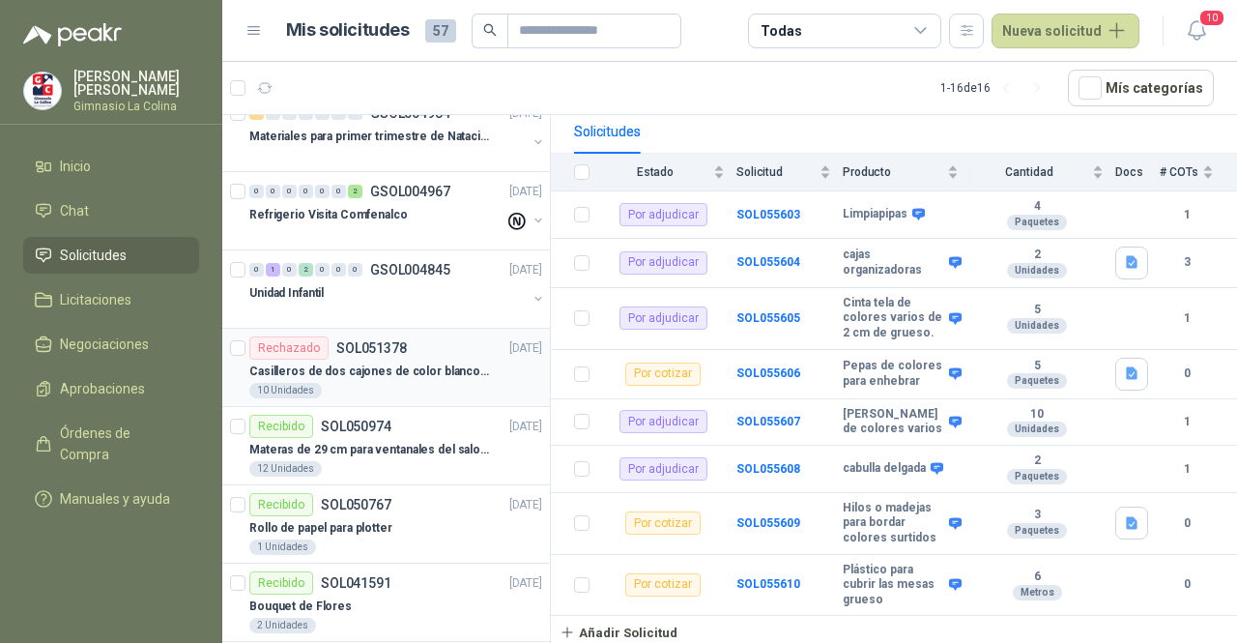
scroll to position [649, 0]
click at [325, 518] on p "Rollo de papel para plotter" at bounding box center [320, 527] width 143 height 18
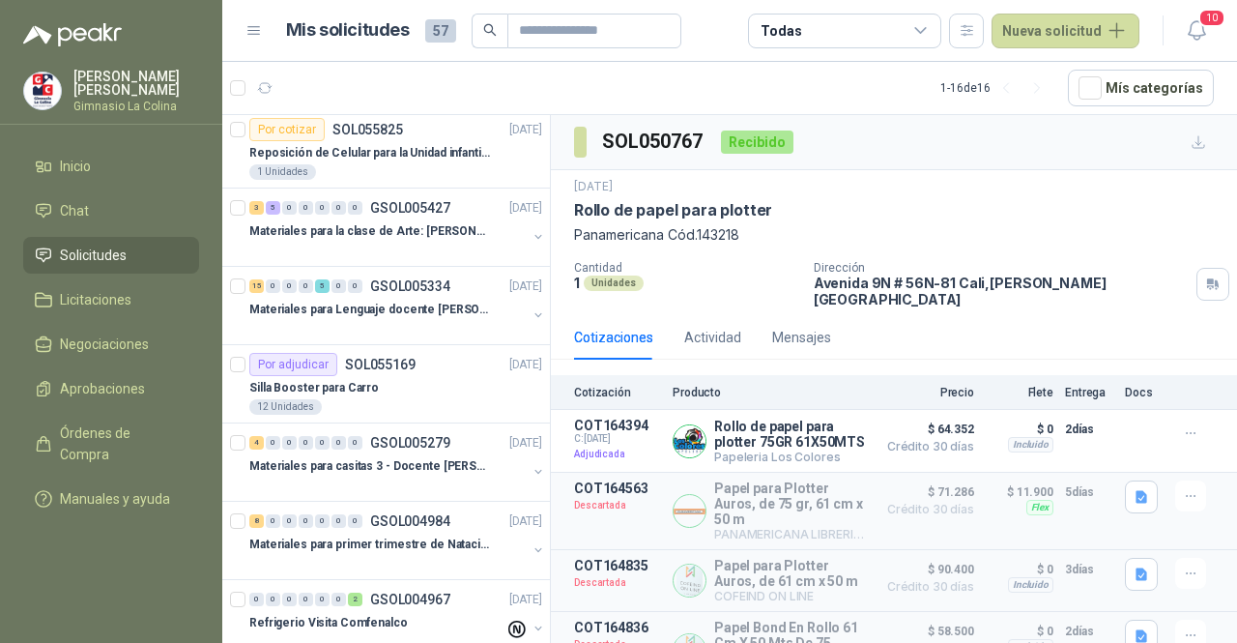
scroll to position [237, 0]
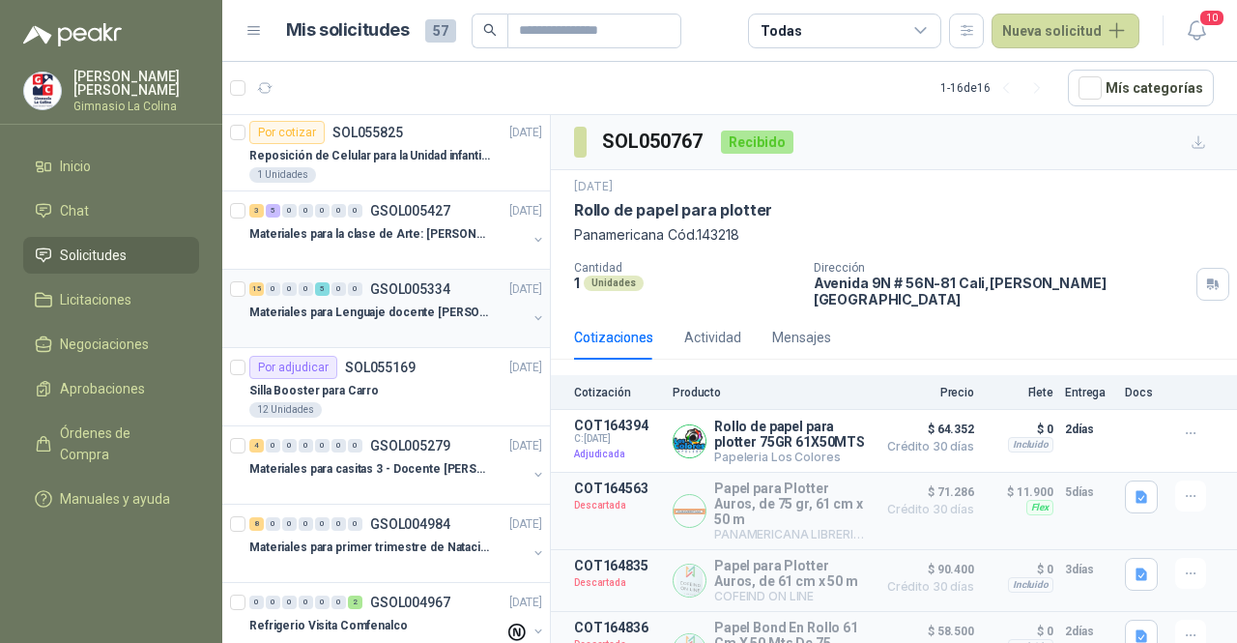
click at [417, 324] on div at bounding box center [387, 331] width 277 height 15
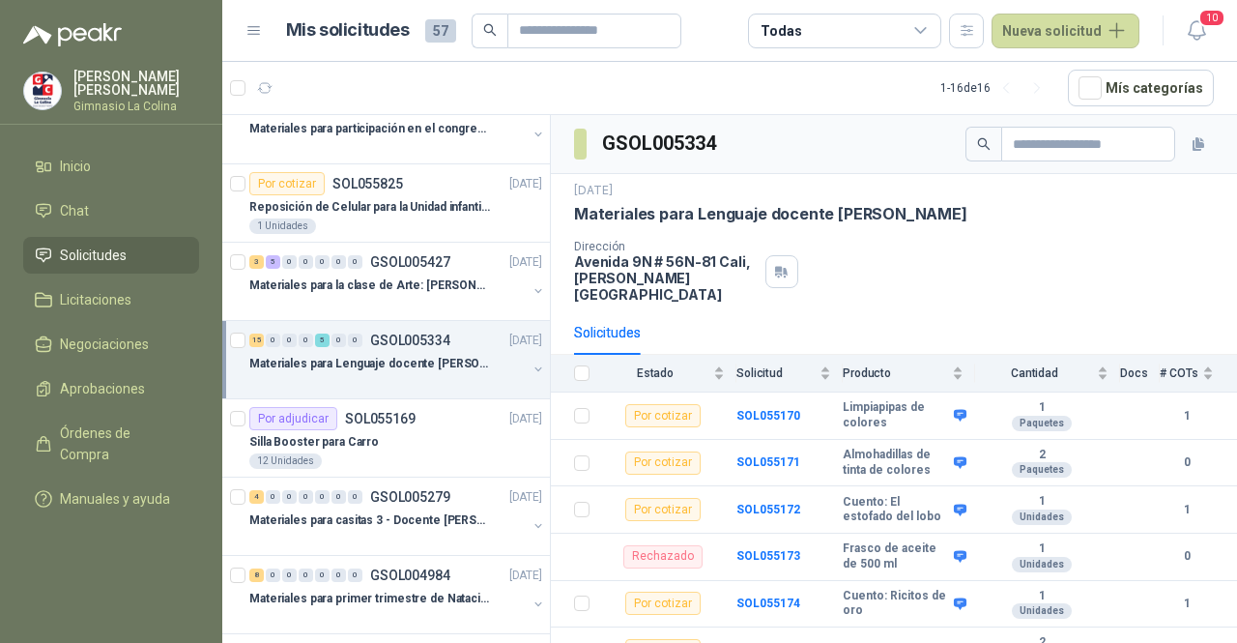
scroll to position [181, 0]
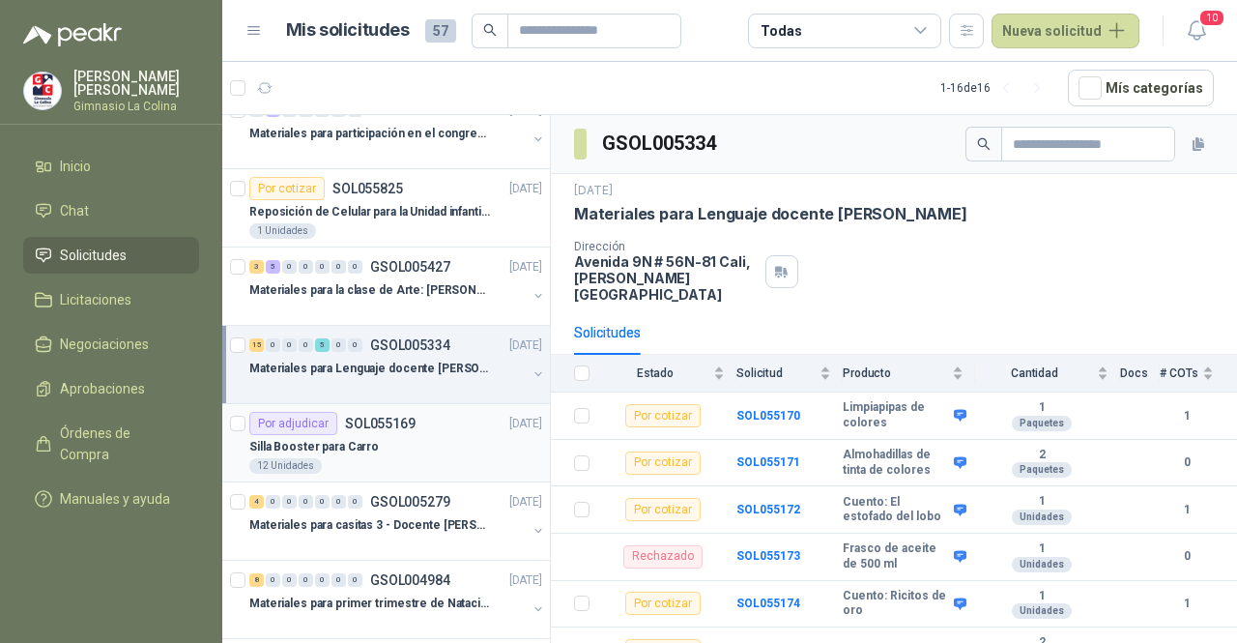
click at [389, 446] on div "Silla Booster para Carro" at bounding box center [395, 446] width 293 height 23
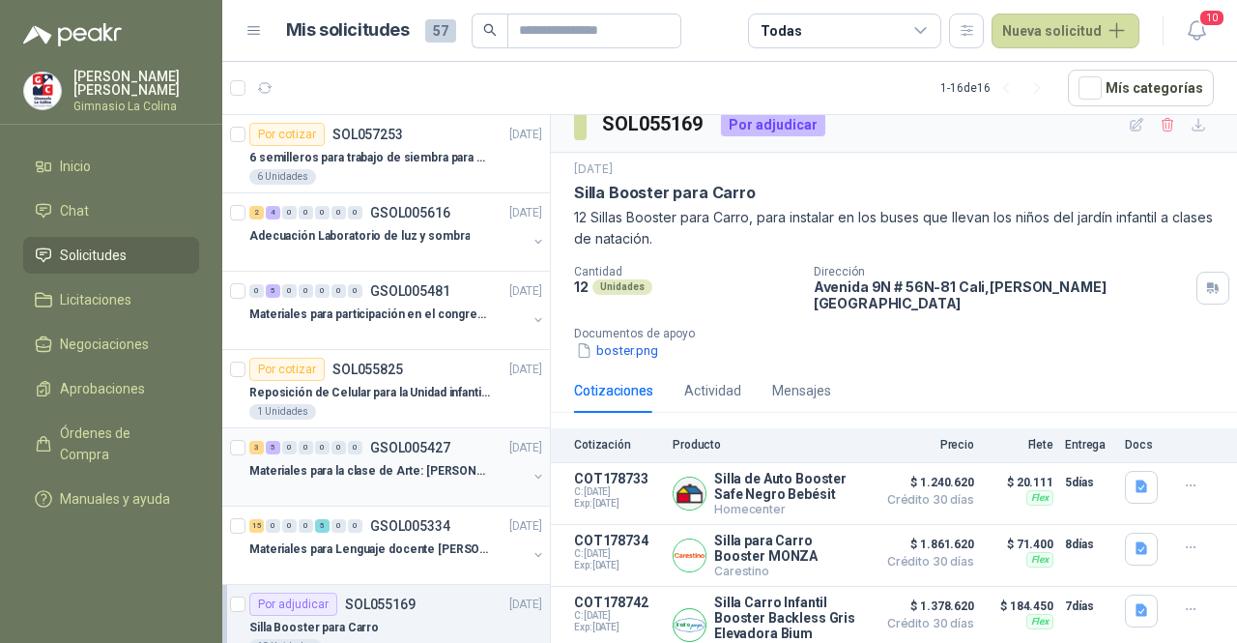
click at [424, 462] on p "Materiales para la clase de Arte: [PERSON_NAME]" at bounding box center [369, 471] width 241 height 18
